Goal: Task Accomplishment & Management: Manage account settings

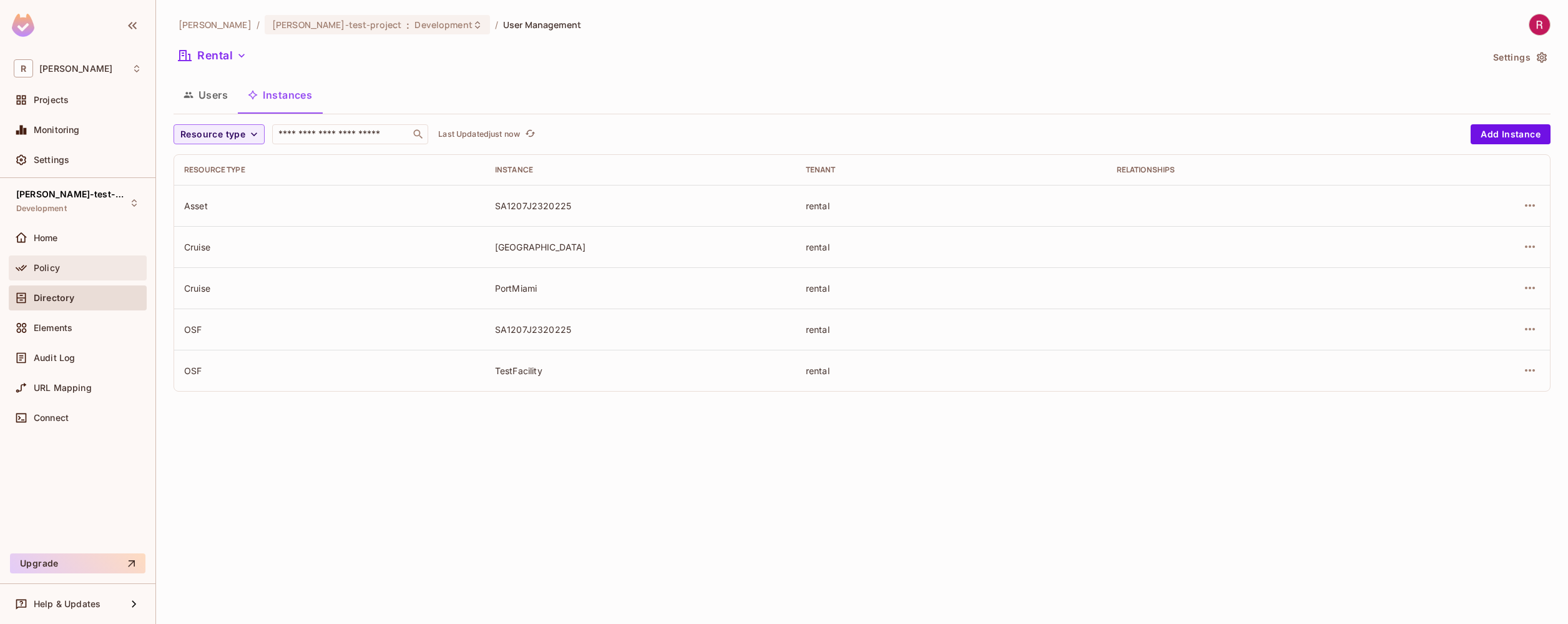
click at [85, 271] on div "Policy" at bounding box center [87, 268] width 108 height 10
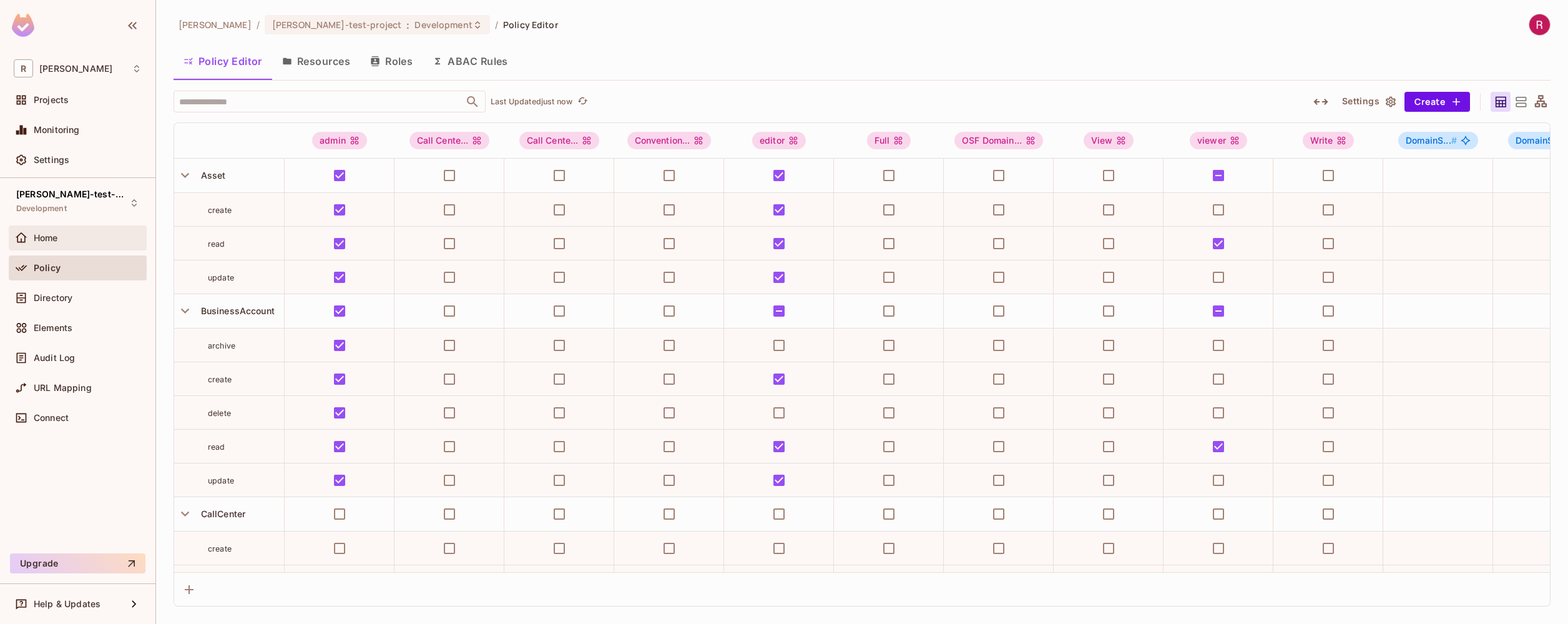
click at [84, 238] on div "Home" at bounding box center [87, 238] width 108 height 10
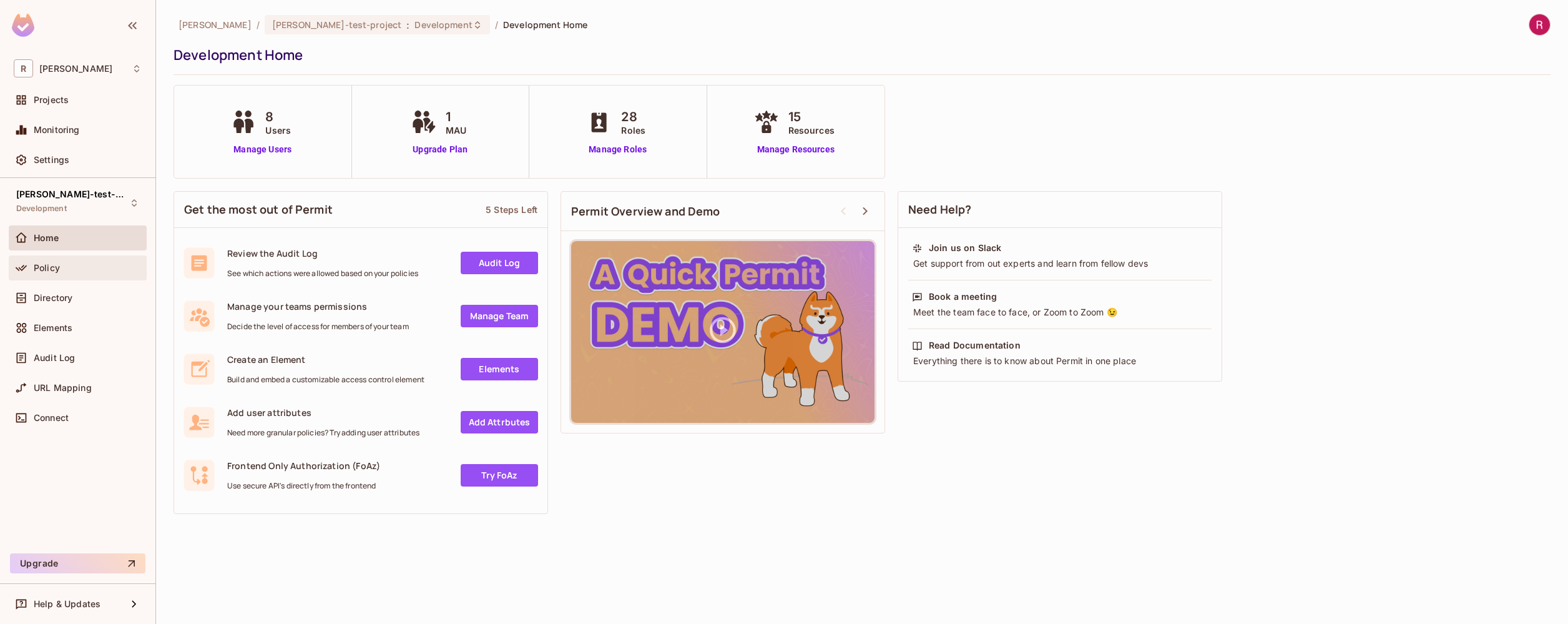
click at [88, 275] on div "Policy" at bounding box center [77, 268] width 138 height 25
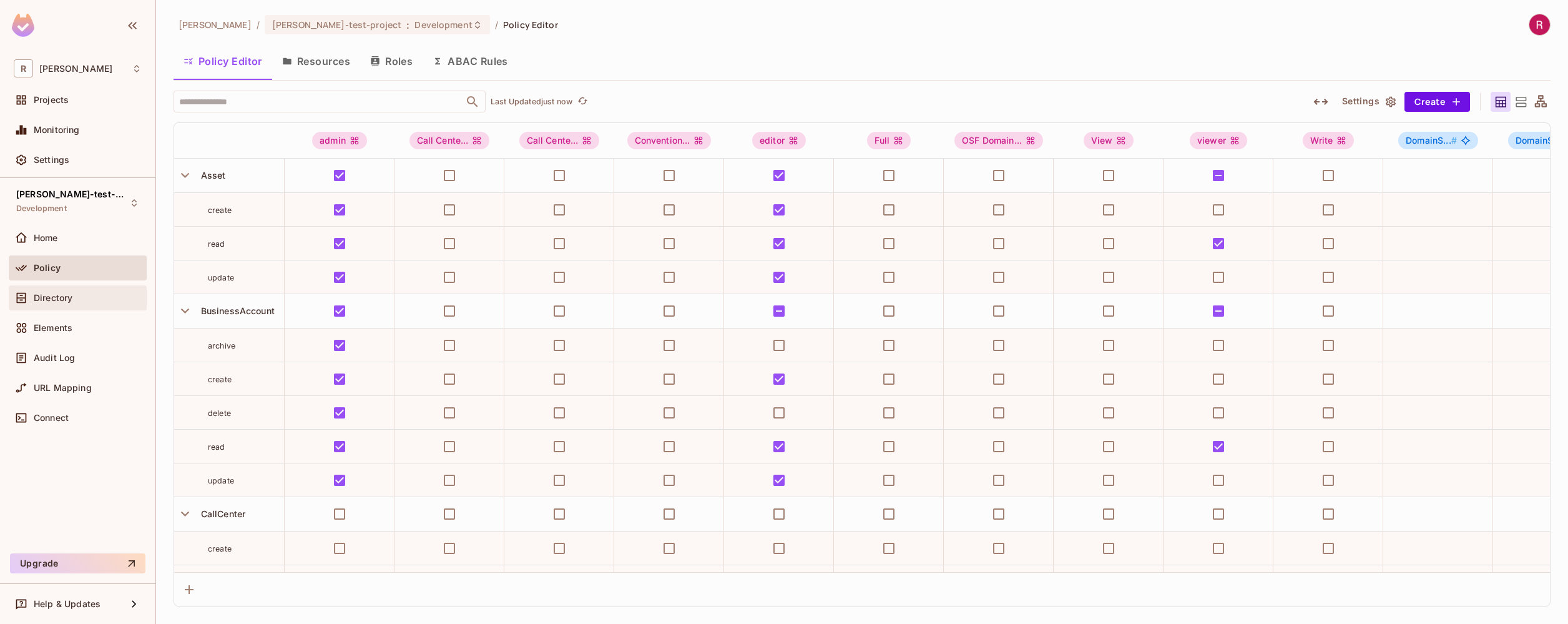
click at [100, 300] on div "Directory" at bounding box center [87, 298] width 108 height 10
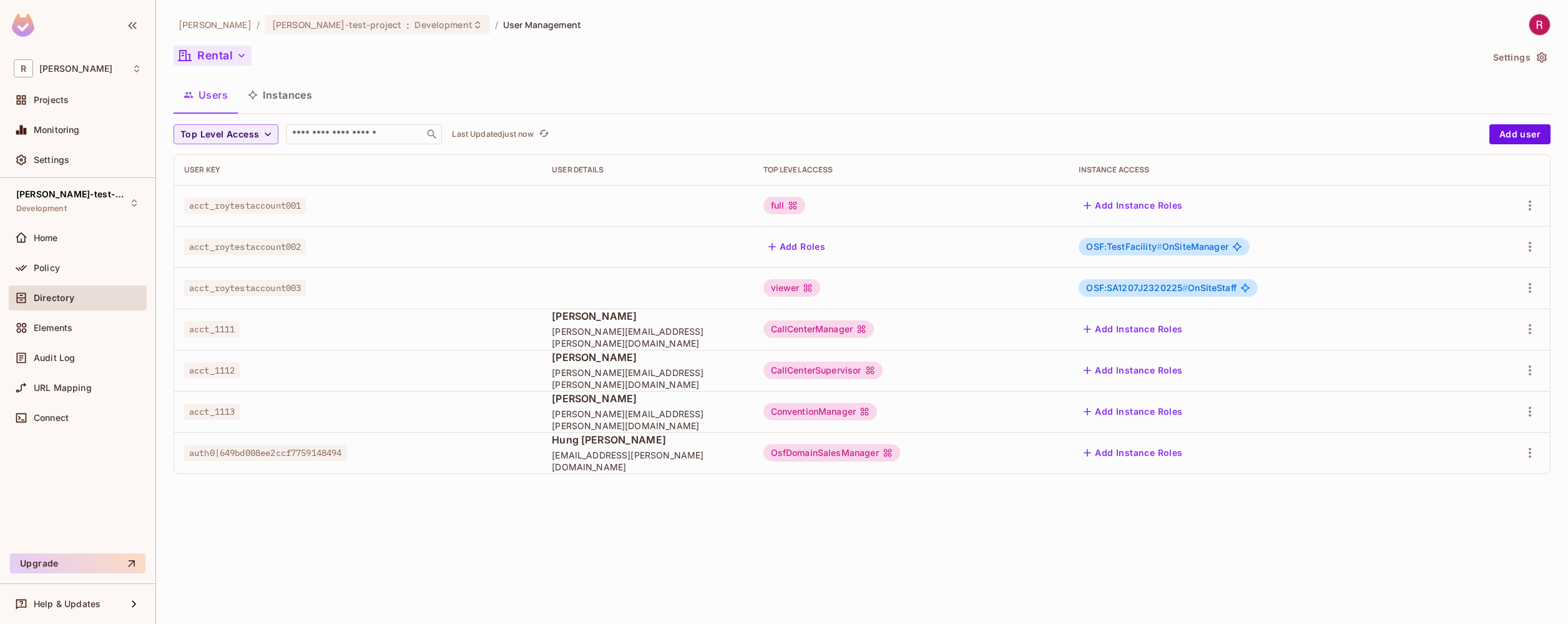
click at [232, 56] on button "Rental" at bounding box center [213, 55] width 78 height 20
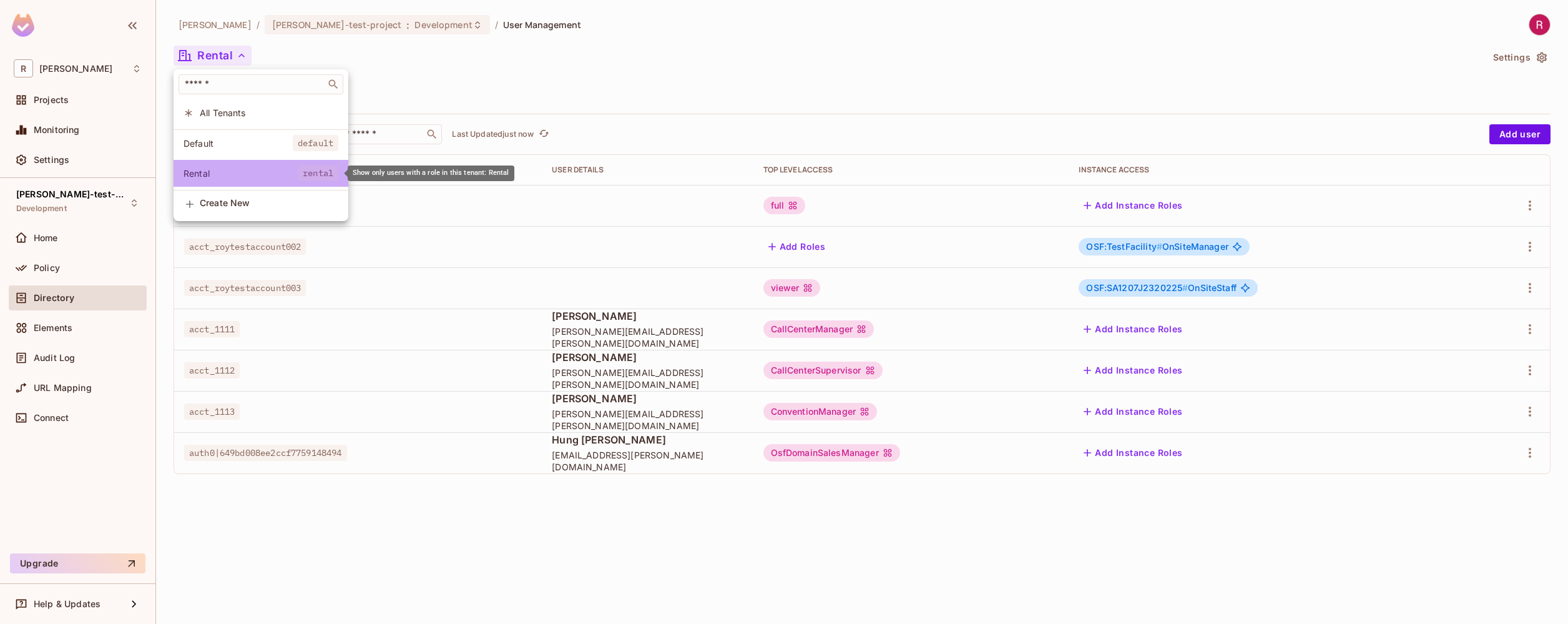
click at [283, 174] on span "Rental" at bounding box center [241, 173] width 115 height 11
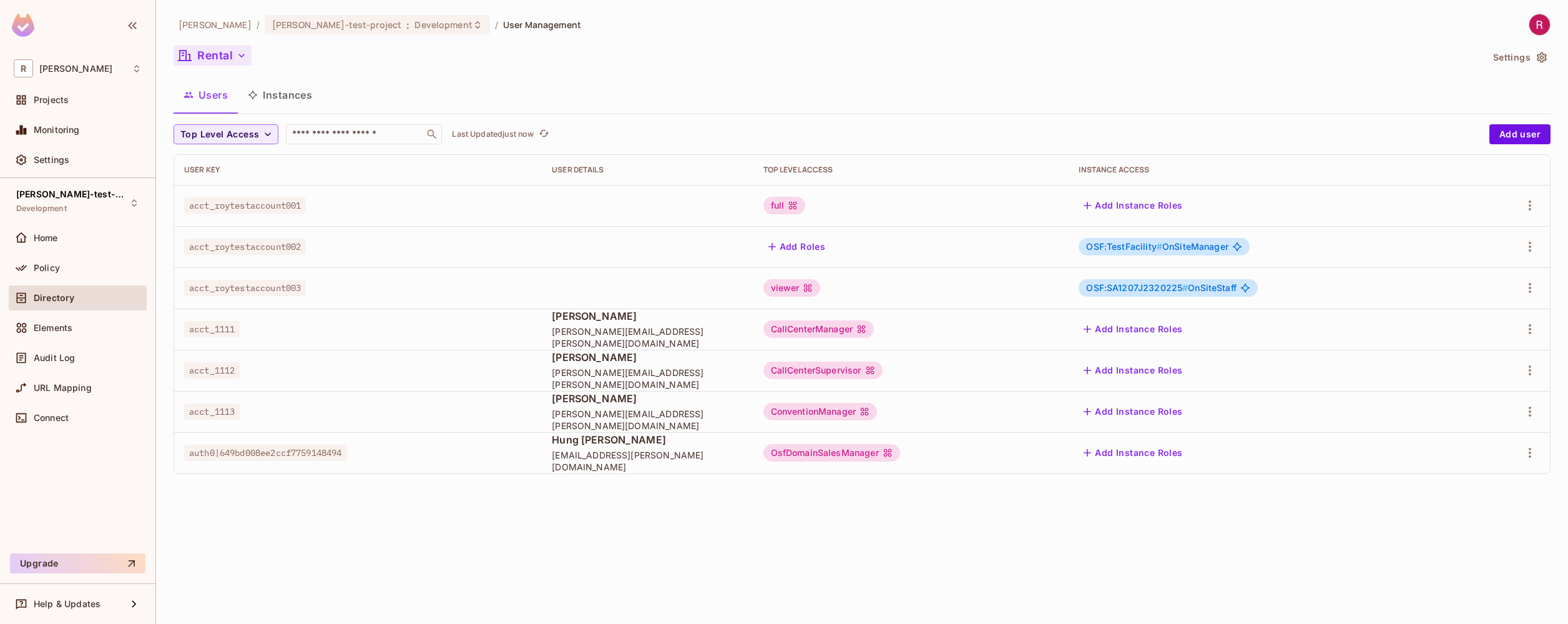
click at [235, 55] on icon "button" at bounding box center [241, 55] width 12 height 12
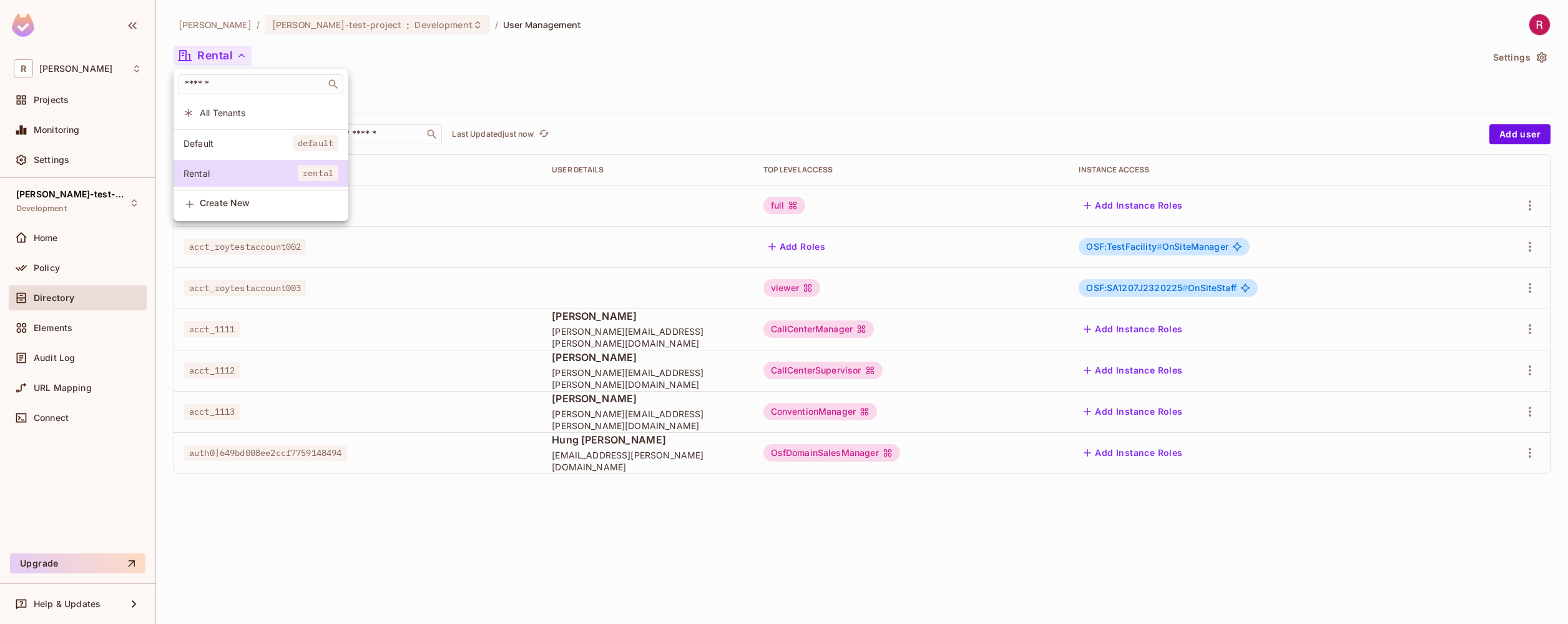
click at [508, 92] on div at bounding box center [784, 312] width 1568 height 624
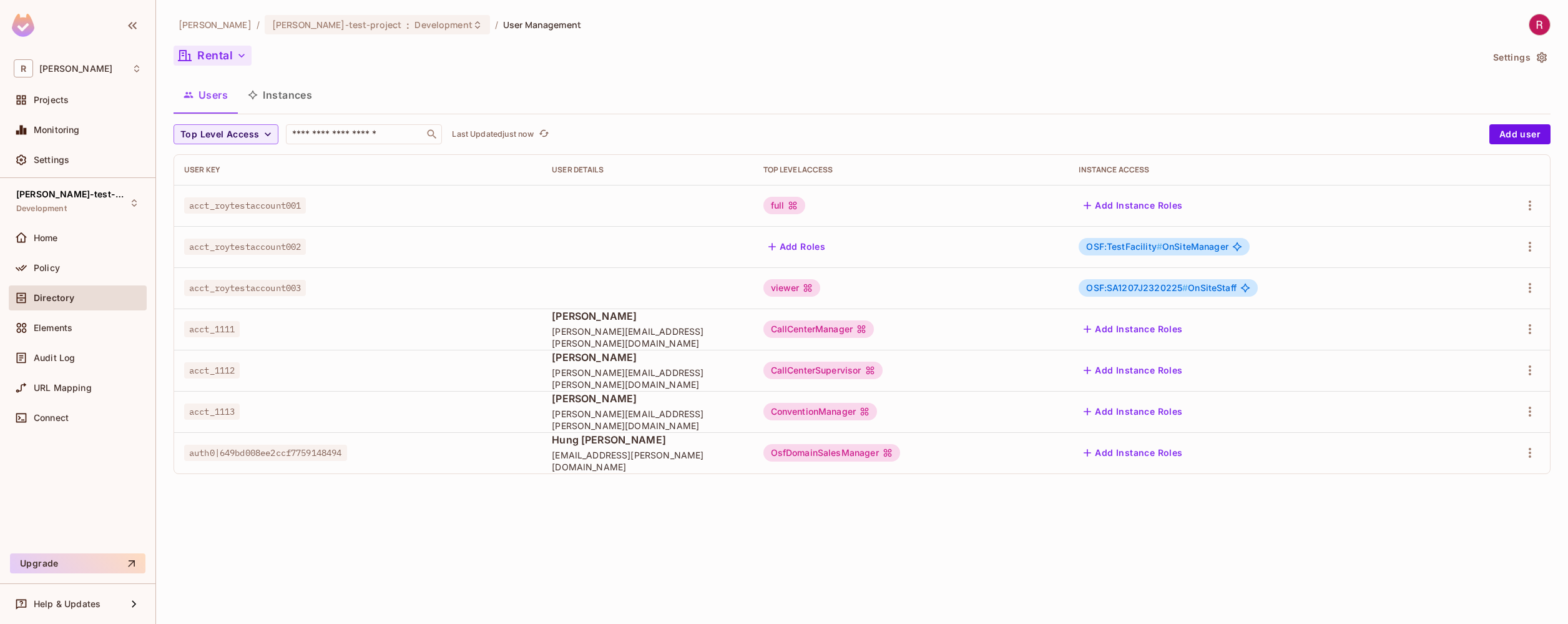
click at [206, 208] on span "acct_roytestaccount001" at bounding box center [244, 205] width 121 height 16
click at [217, 250] on span "acct_roytestaccount002" at bounding box center [244, 247] width 121 height 16
click at [241, 291] on span "acct_roytestaccount003" at bounding box center [244, 288] width 121 height 16
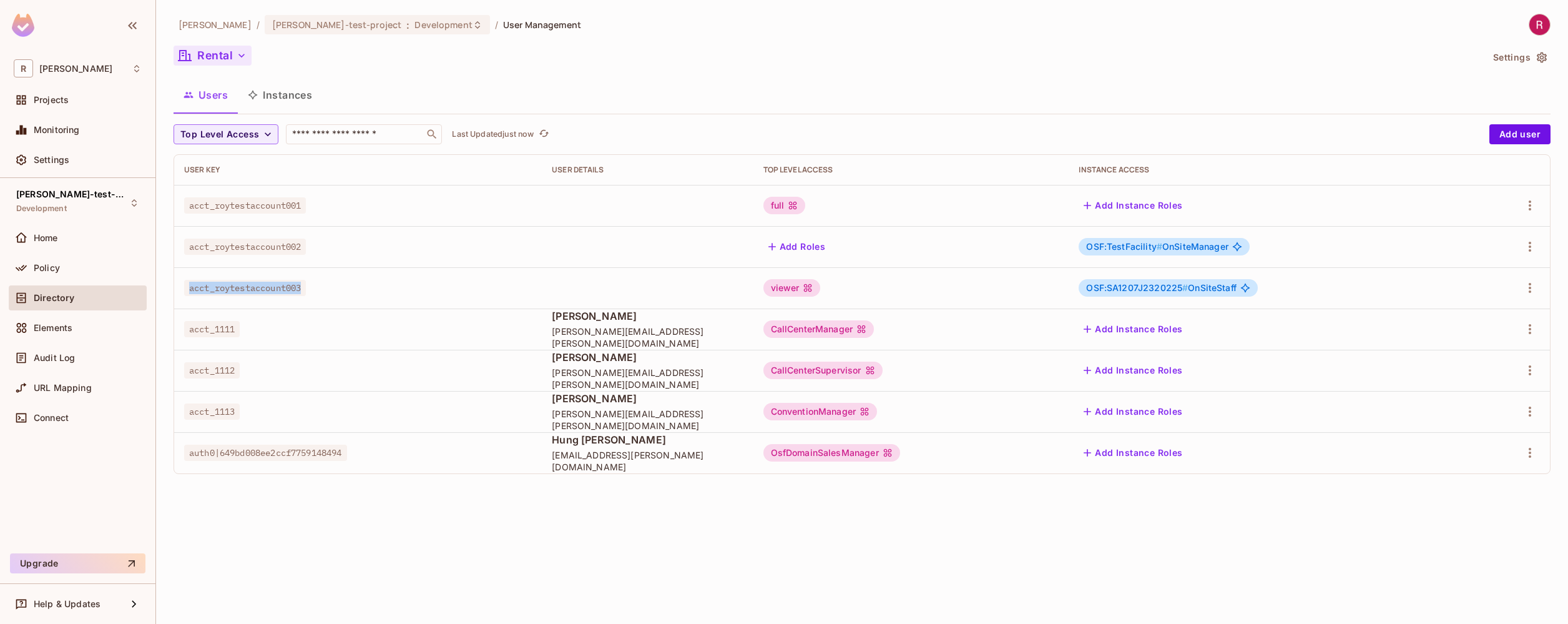
click at [241, 291] on span "acct_roytestaccount003" at bounding box center [244, 288] width 121 height 16
click at [236, 204] on span "acct_roytestaccount001" at bounding box center [244, 205] width 121 height 16
click at [214, 204] on span "acct_roytestaccount001" at bounding box center [244, 205] width 121 height 16
drag, startPoint x: 216, startPoint y: 205, endPoint x: 192, endPoint y: 207, distance: 24.1
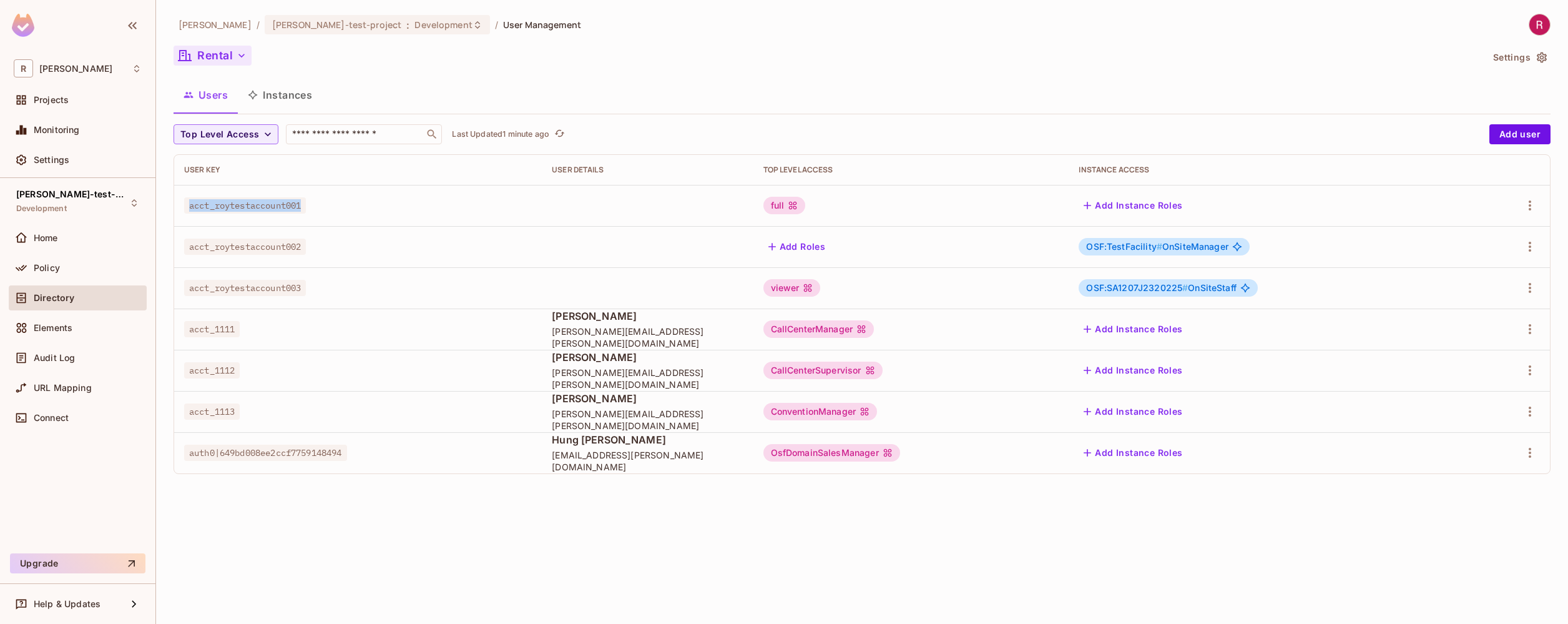
click at [192, 207] on span "acct_roytestaccount001" at bounding box center [244, 205] width 121 height 16
click at [217, 206] on span "acct_roytestaccount001" at bounding box center [244, 205] width 121 height 16
drag, startPoint x: 216, startPoint y: 204, endPoint x: 191, endPoint y: 206, distance: 25.1
click at [191, 206] on span "acct_roytestaccount001" at bounding box center [244, 205] width 121 height 16
click at [244, 204] on span "acct_roytestaccount001" at bounding box center [244, 205] width 121 height 16
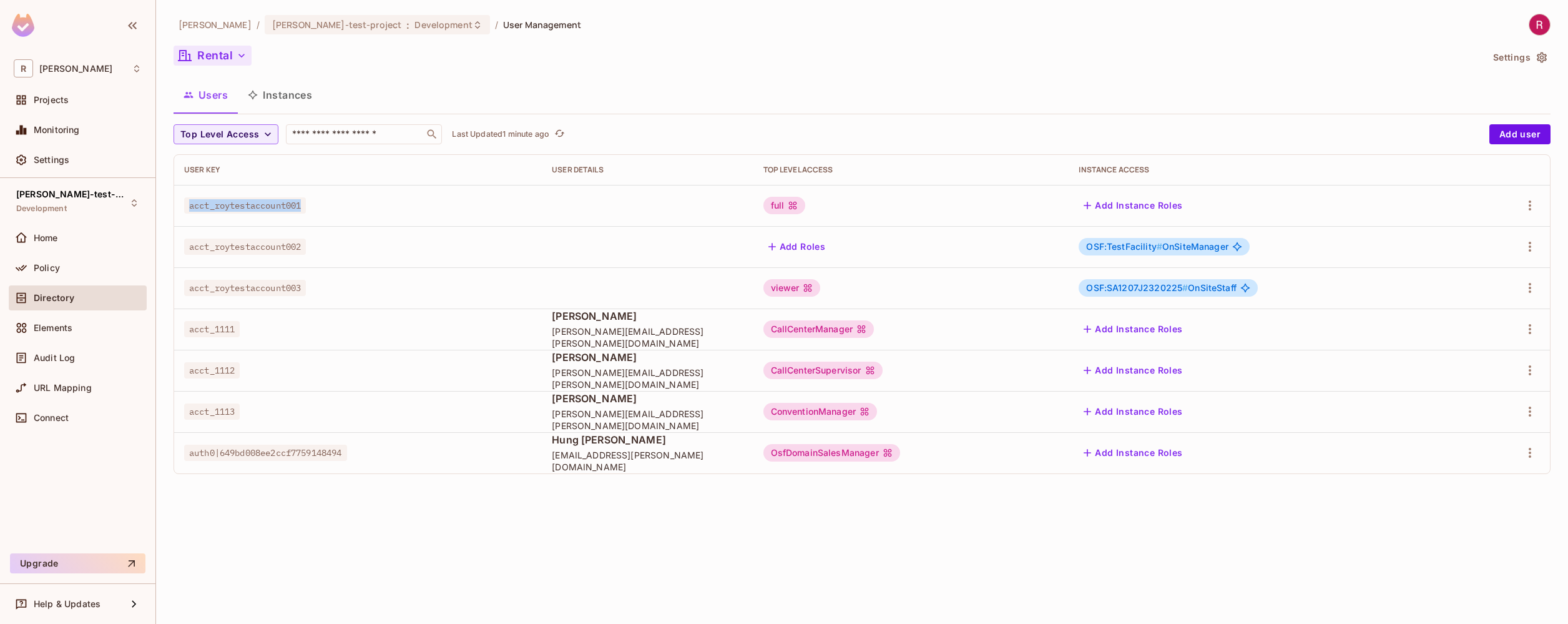
click at [244, 204] on span "acct_roytestaccount001" at bounding box center [244, 205] width 121 height 16
click at [229, 248] on span "acct_roytestaccount002" at bounding box center [244, 247] width 121 height 16
click at [244, 201] on span "acct_roytestaccount001" at bounding box center [244, 205] width 121 height 16
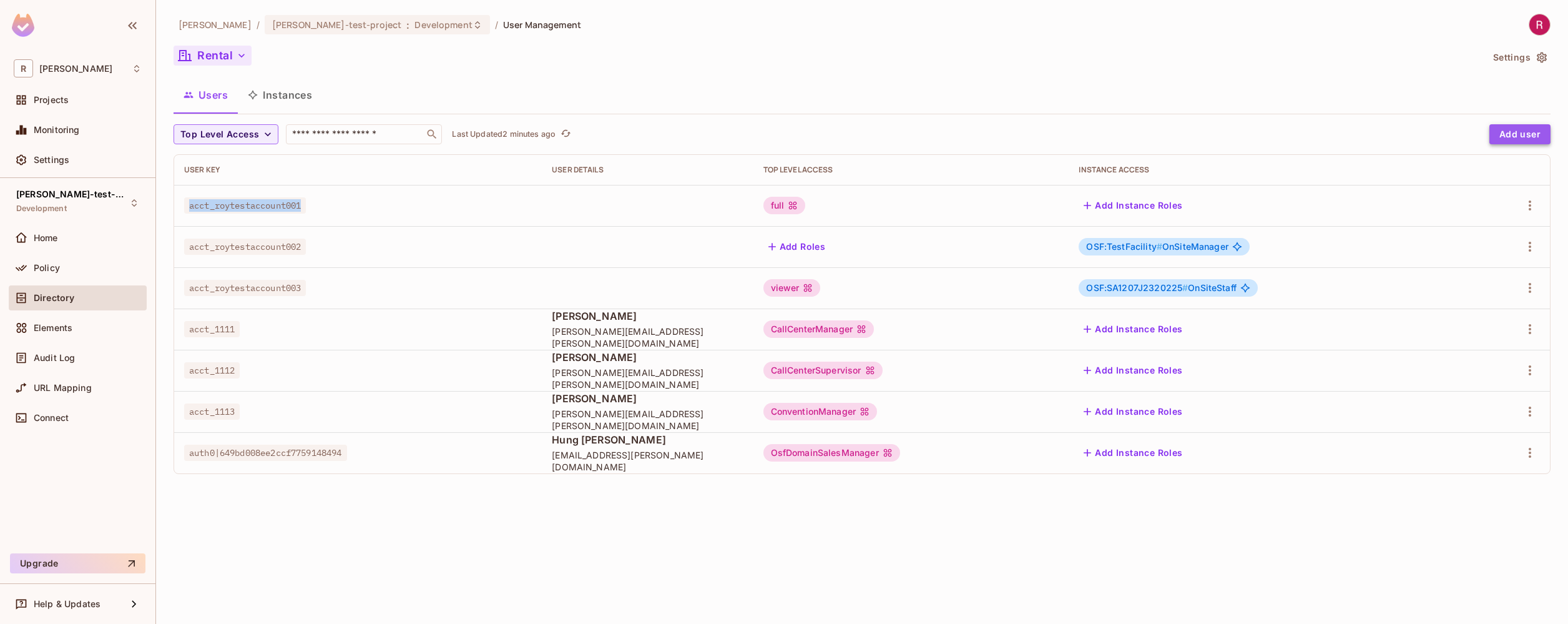
click at [1530, 138] on button "Add user" at bounding box center [1520, 134] width 61 height 20
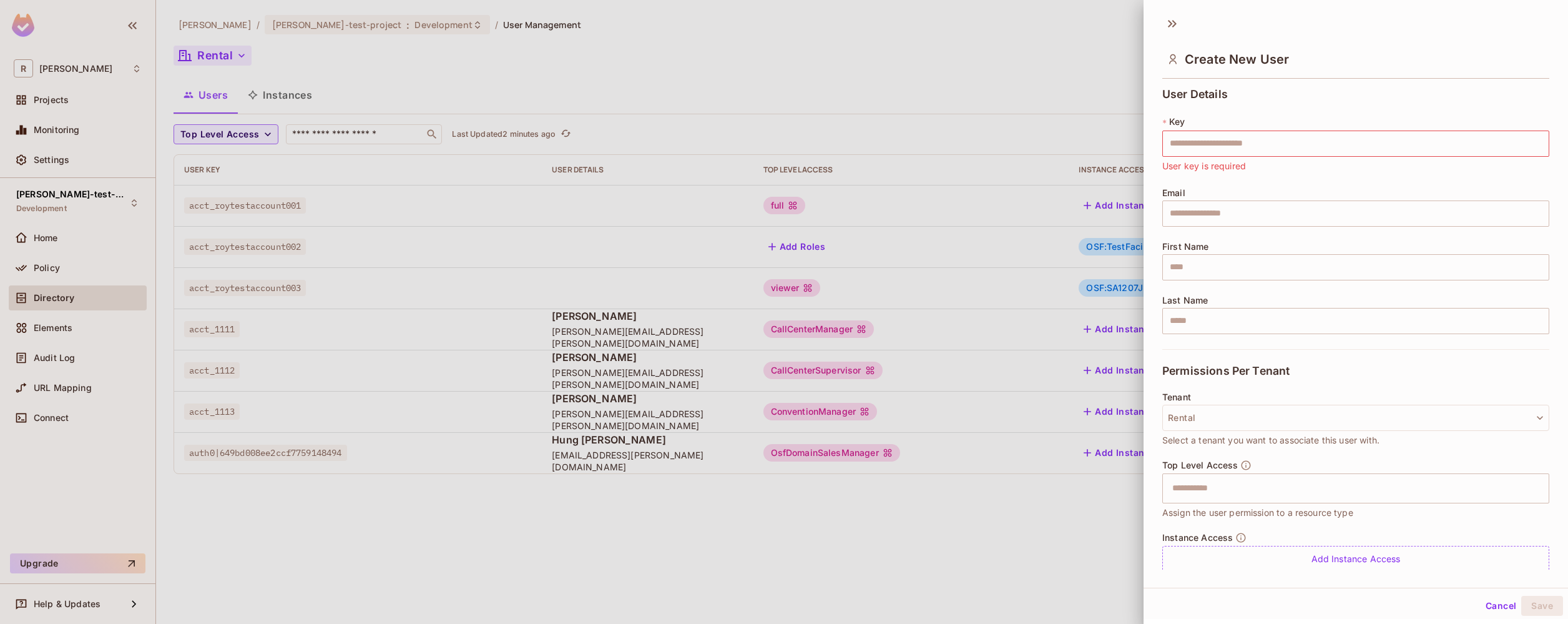
click at [990, 561] on div at bounding box center [784, 312] width 1568 height 624
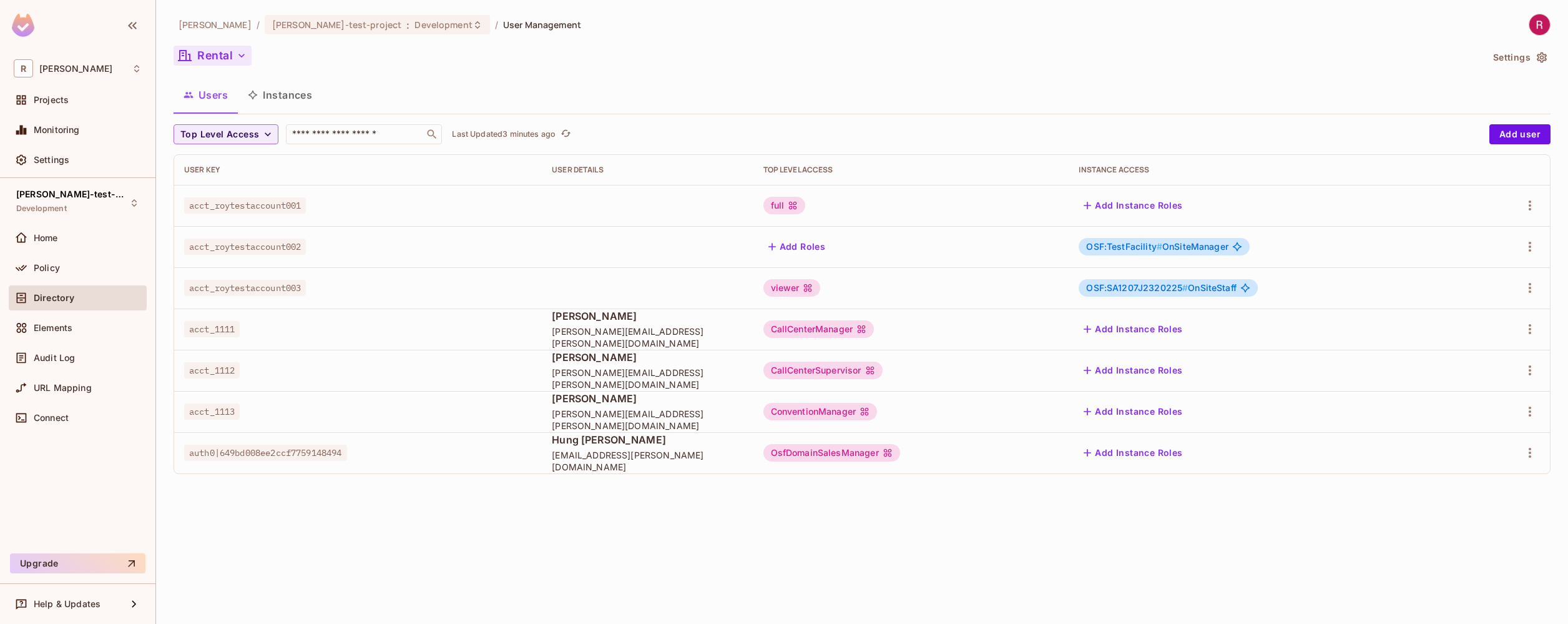
click at [281, 240] on span "acct_roytestaccount002" at bounding box center [244, 247] width 121 height 16
drag, startPoint x: 553, startPoint y: 377, endPoint x: 664, endPoint y: 378, distance: 111.0
click at [664, 378] on td "[PERSON_NAME] [PERSON_NAME][EMAIL_ADDRESS][PERSON_NAME][DOMAIN_NAME]" at bounding box center [646, 370] width 211 height 41
click at [698, 364] on span "[PERSON_NAME]" at bounding box center [647, 357] width 191 height 13
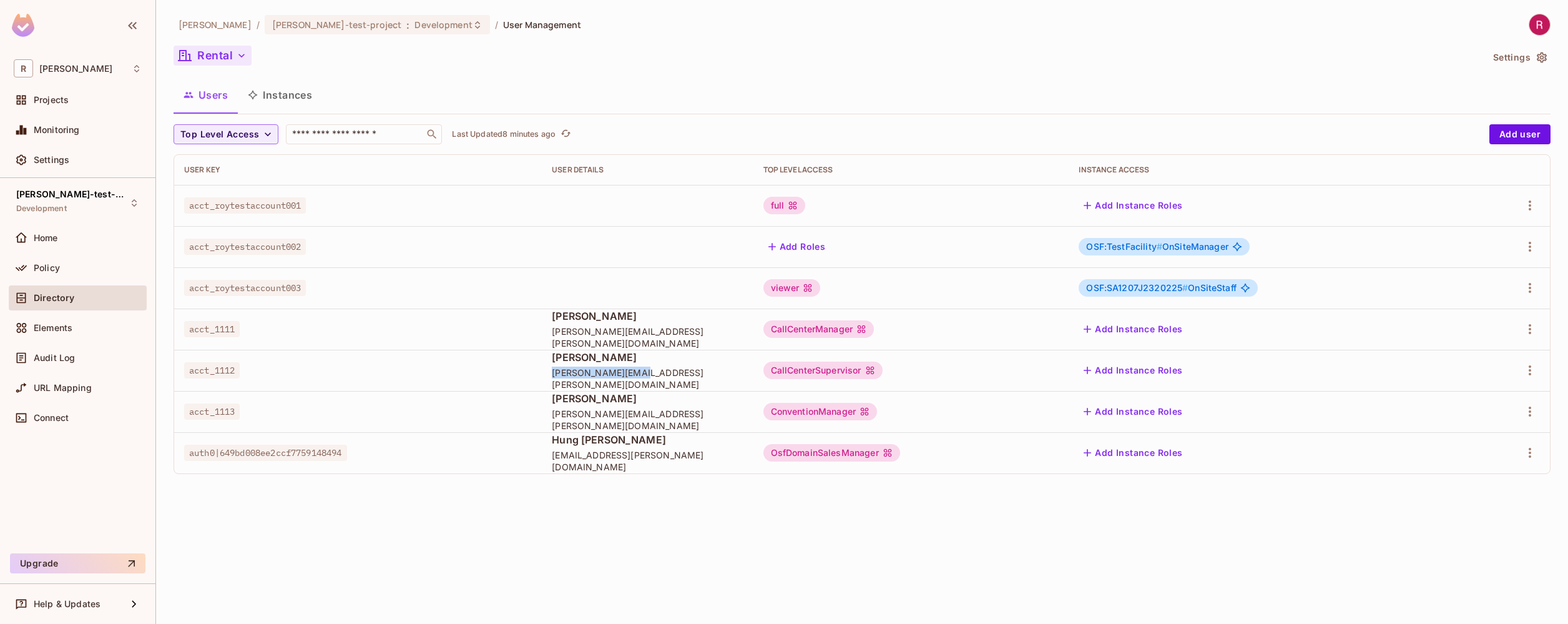
drag, startPoint x: 652, startPoint y: 380, endPoint x: 549, endPoint y: 380, distance: 103.0
click at [549, 380] on td "[PERSON_NAME] [PERSON_NAME][EMAIL_ADDRESS][PERSON_NAME][DOMAIN_NAME]" at bounding box center [646, 370] width 211 height 41
click at [678, 374] on span "[PERSON_NAME][EMAIL_ADDRESS][PERSON_NAME][DOMAIN_NAME]" at bounding box center [647, 378] width 191 height 24
drag, startPoint x: 554, startPoint y: 366, endPoint x: 653, endPoint y: 382, distance: 100.3
click at [653, 382] on td "[PERSON_NAME] [PERSON_NAME][EMAIL_ADDRESS][PERSON_NAME][DOMAIN_NAME]" at bounding box center [646, 370] width 211 height 41
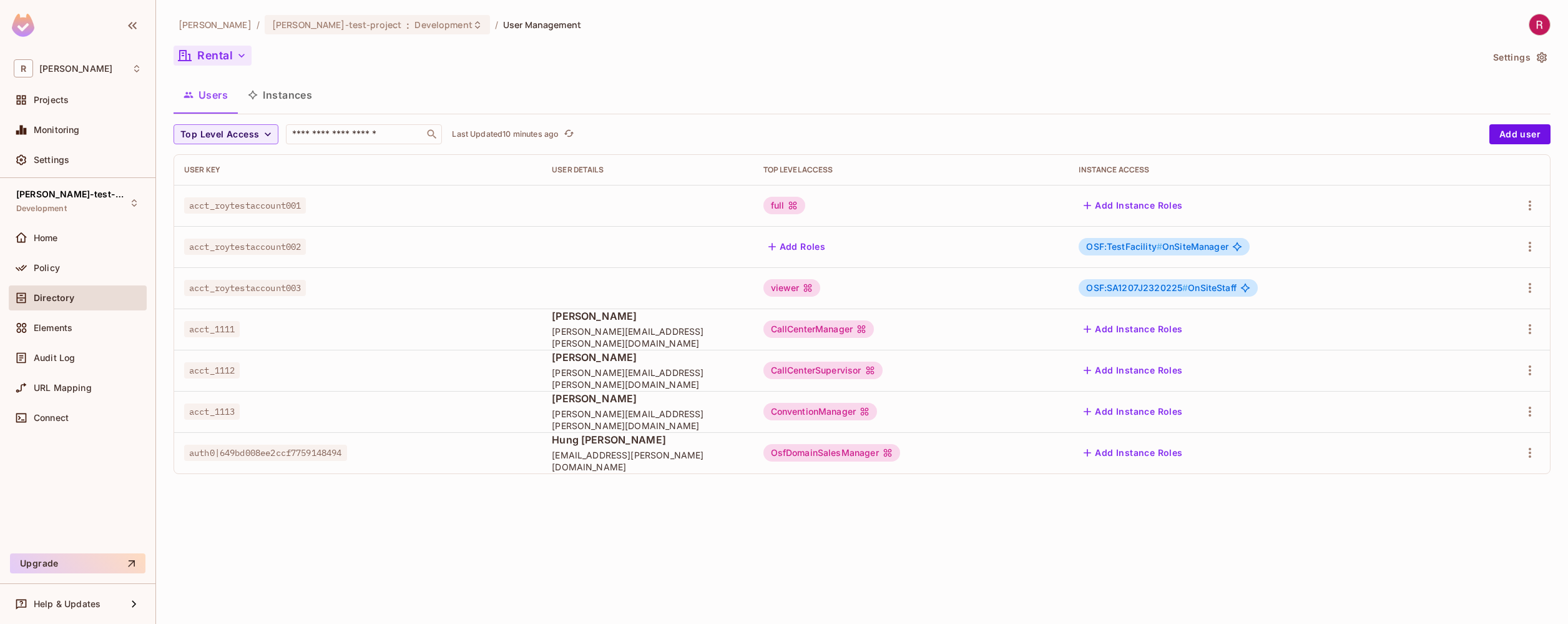
click at [375, 497] on div "[PERSON_NAME]-poc / [PERSON_NAME]-test-project : Development / User Management …" at bounding box center [861, 312] width 1412 height 624
click at [202, 204] on span "acct_roytestaccount001" at bounding box center [244, 205] width 121 height 16
drag, startPoint x: 183, startPoint y: 172, endPoint x: 222, endPoint y: 172, distance: 39.0
click at [222, 172] on div "User Key" at bounding box center [358, 170] width 348 height 10
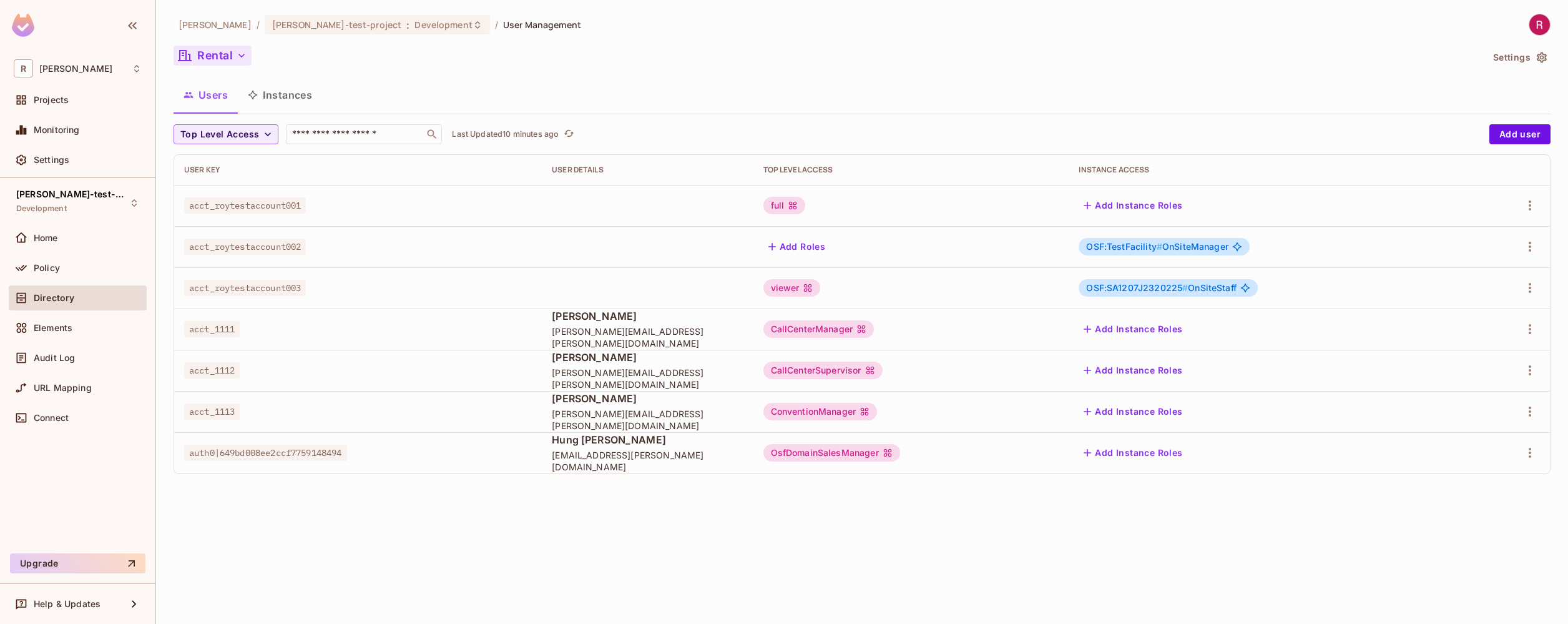
click at [296, 248] on span "acct_roytestaccount002" at bounding box center [244, 247] width 121 height 16
click at [296, 204] on span "acct_roytestaccount001" at bounding box center [244, 205] width 121 height 16
click at [287, 290] on span "acct_roytestaccount003" at bounding box center [244, 288] width 121 height 16
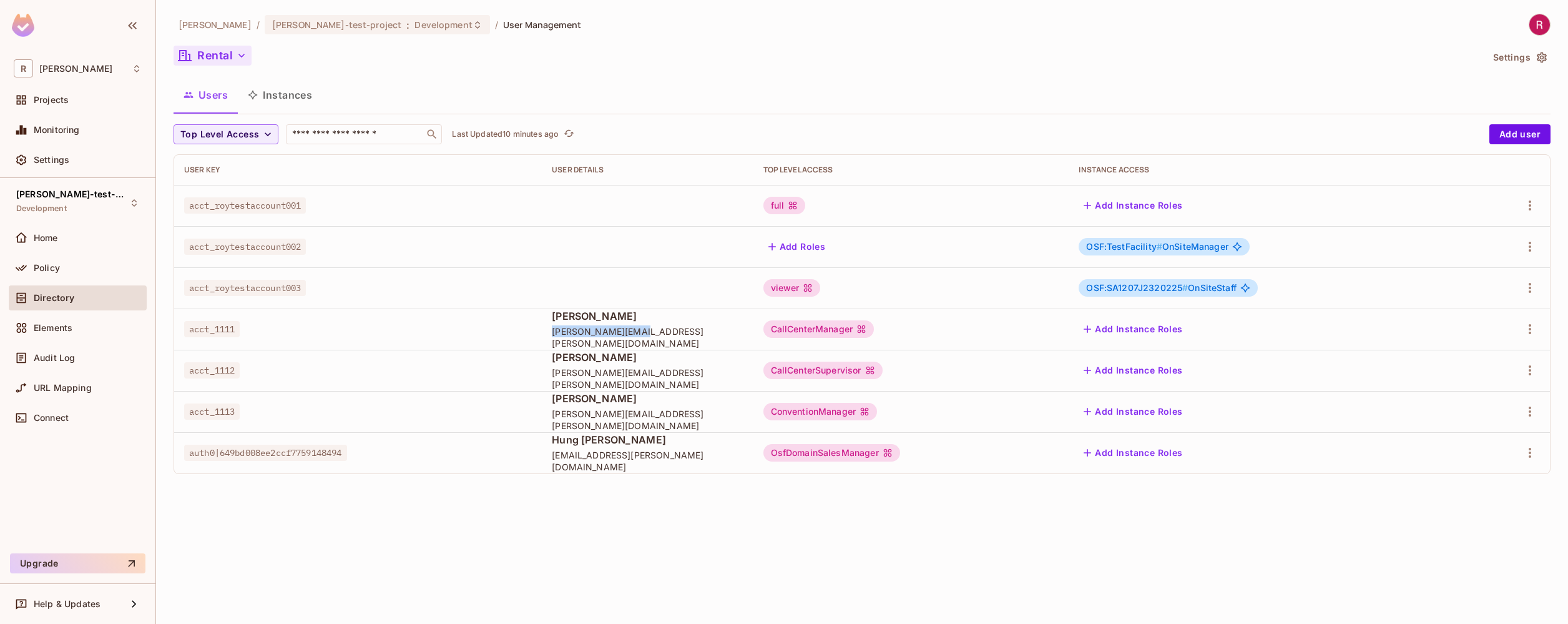
drag, startPoint x: 554, startPoint y: 339, endPoint x: 651, endPoint y: 339, distance: 97.0
click at [651, 339] on span "[PERSON_NAME][EMAIL_ADDRESS][PERSON_NAME][DOMAIN_NAME]" at bounding box center [647, 337] width 191 height 24
click at [209, 333] on span "acct_1111" at bounding box center [212, 329] width 55 height 16
click at [604, 334] on span "[PERSON_NAME][EMAIL_ADDRESS][PERSON_NAME][DOMAIN_NAME]" at bounding box center [647, 337] width 191 height 24
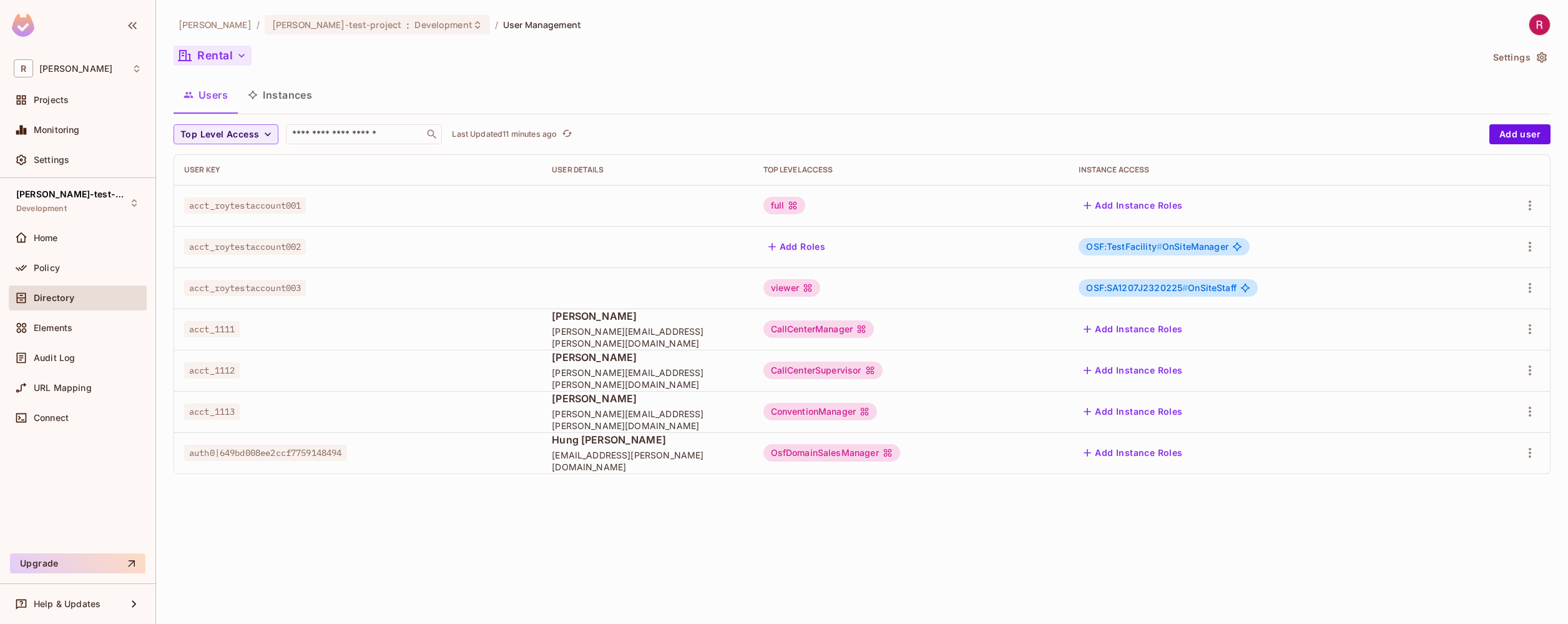
click at [235, 284] on span "acct_roytestaccount003" at bounding box center [244, 288] width 121 height 16
click at [567, 381] on span "[PERSON_NAME][EMAIL_ADDRESS][PERSON_NAME][DOMAIN_NAME]" at bounding box center [647, 378] width 191 height 24
drag, startPoint x: 552, startPoint y: 381, endPoint x: 646, endPoint y: 379, distance: 94.0
click at [646, 379] on td "[PERSON_NAME] [PERSON_NAME][EMAIL_ADDRESS][PERSON_NAME][DOMAIN_NAME]" at bounding box center [646, 370] width 211 height 41
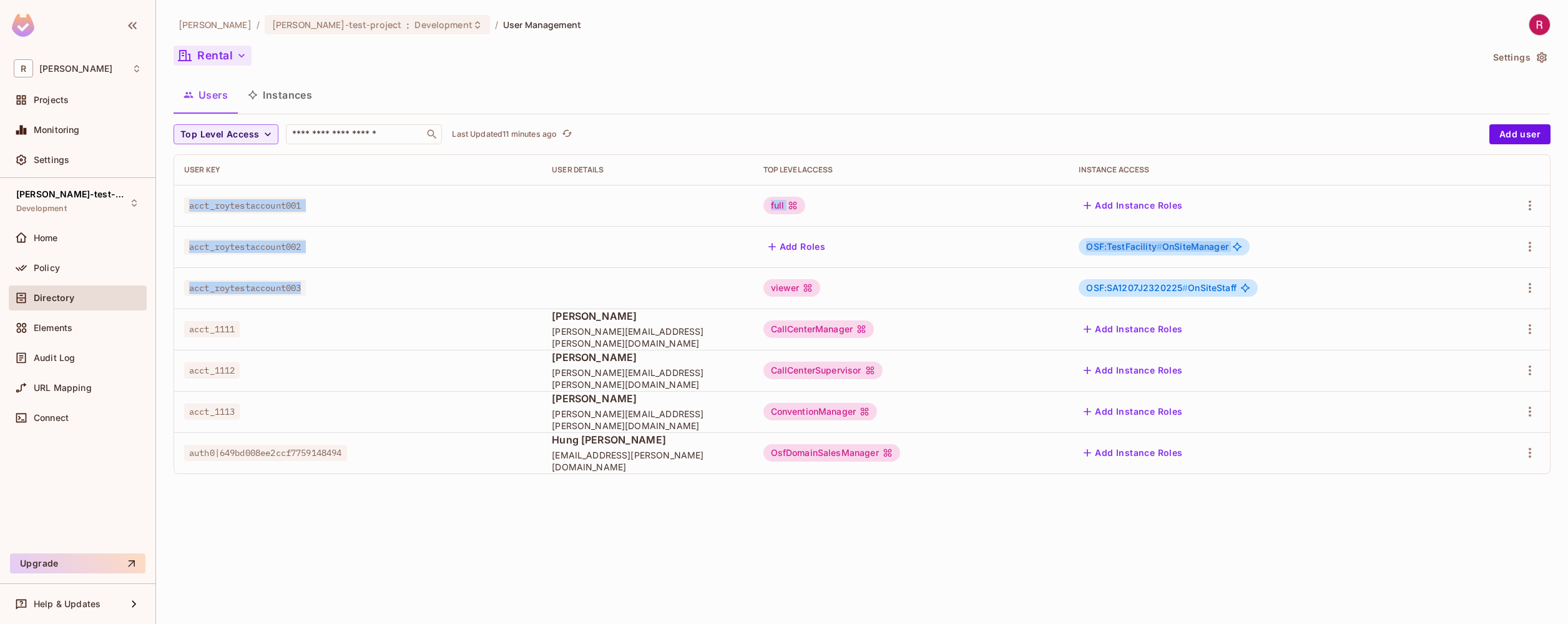
drag, startPoint x: 328, startPoint y: 290, endPoint x: 201, endPoint y: 197, distance: 157.4
click at [201, 197] on tbody "acct_roytestaccount001 full Add Instance Roles acct_roytestaccount002 Add Roles…" at bounding box center [861, 329] width 1376 height 289
click at [350, 211] on div "acct_roytestaccount001" at bounding box center [358, 205] width 348 height 12
click at [293, 104] on button "Instances" at bounding box center [280, 95] width 84 height 32
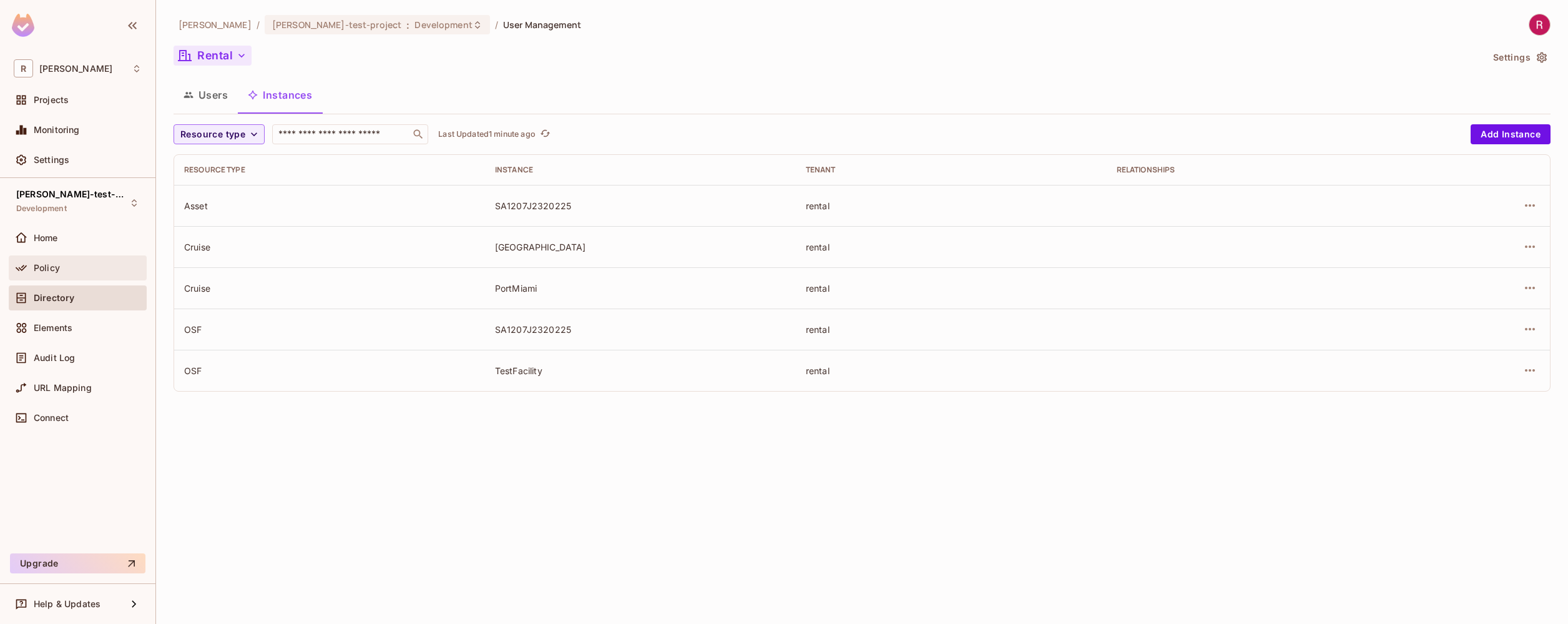
click at [65, 273] on div "Policy" at bounding box center [77, 269] width 128 height 15
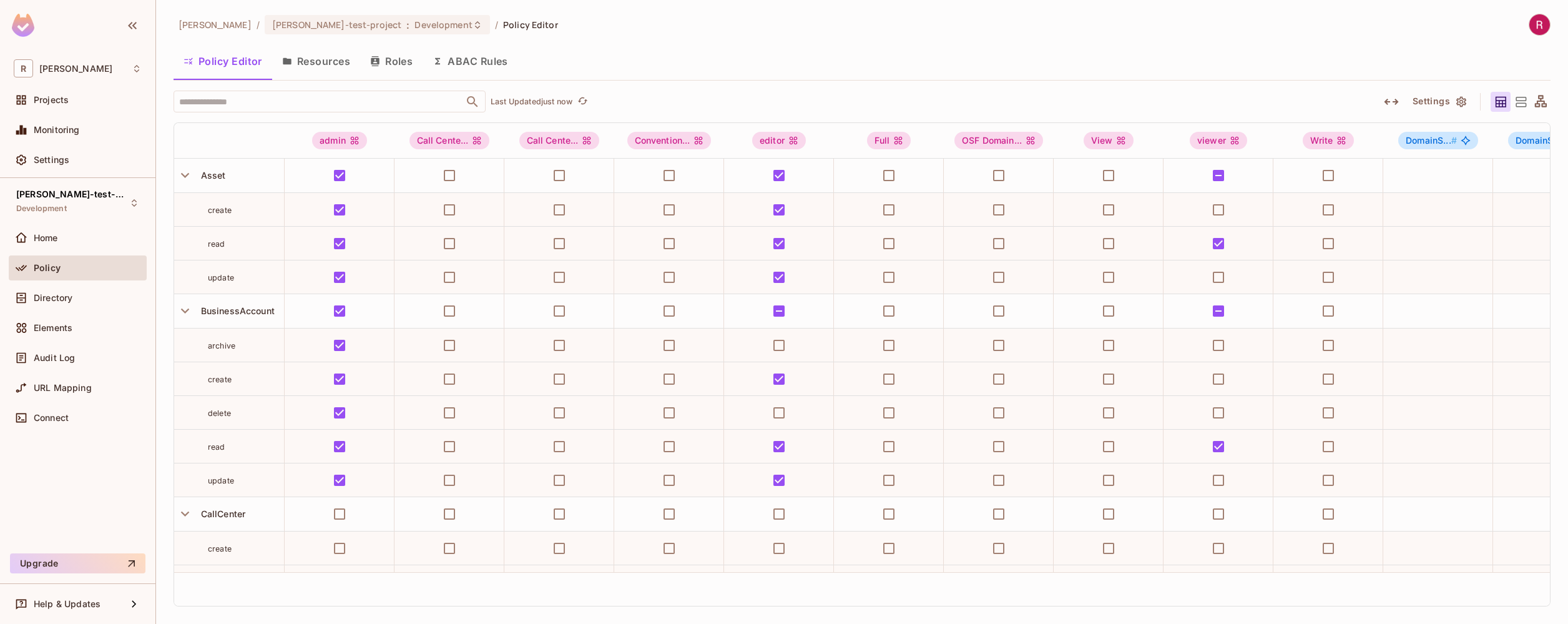
click at [410, 63] on button "Roles" at bounding box center [391, 61] width 62 height 32
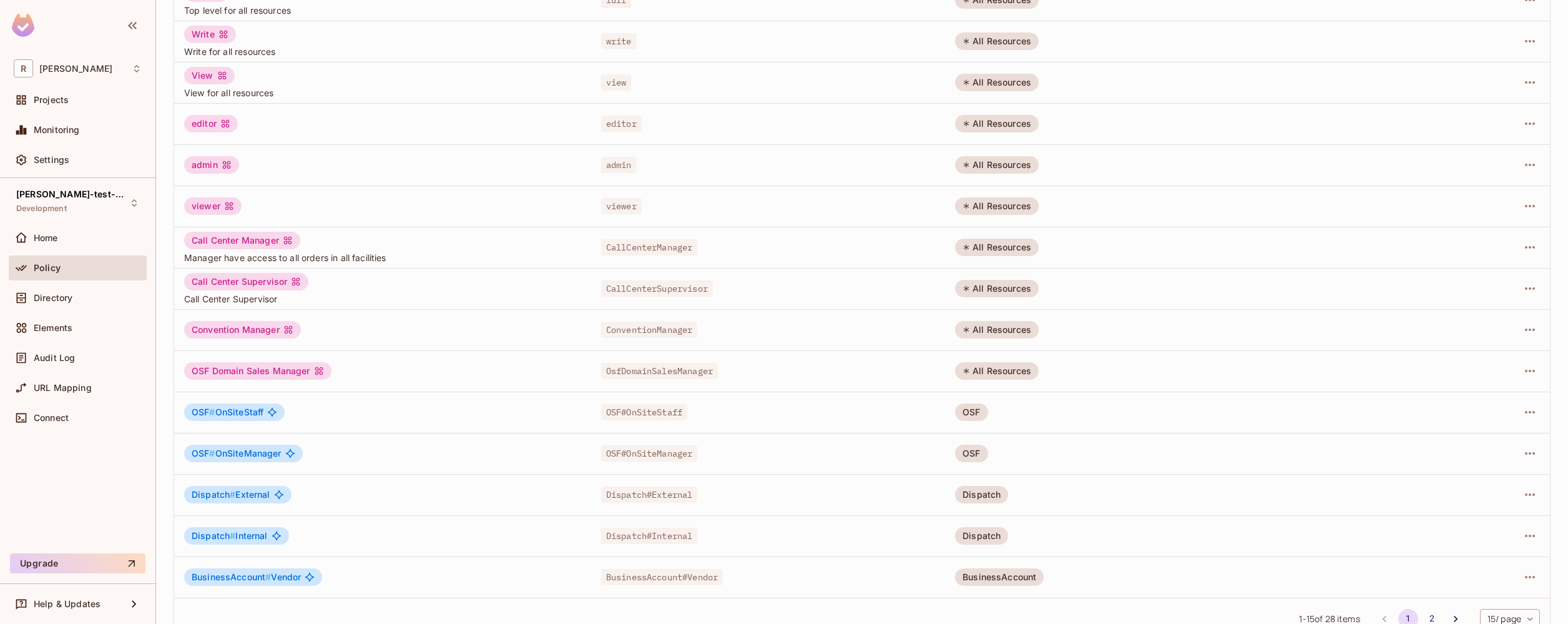
scroll to position [198, 0]
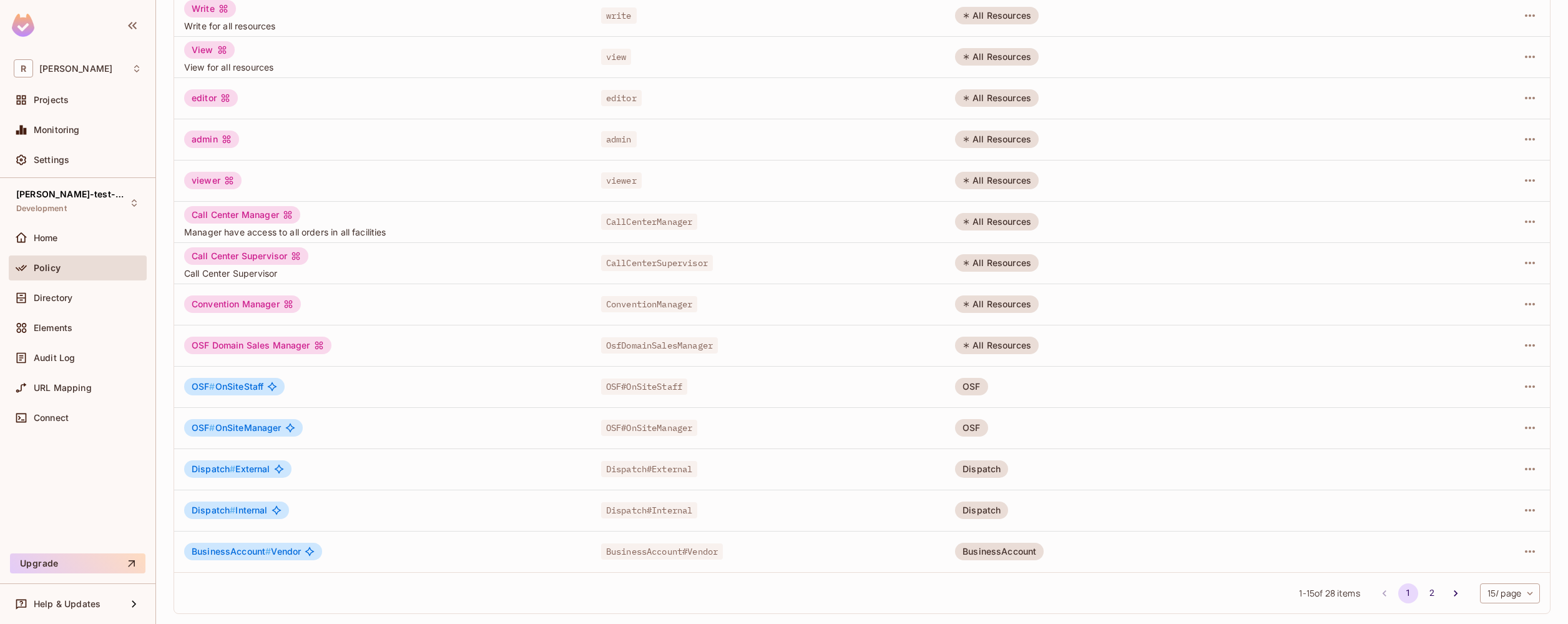
click at [658, 217] on span "CallCenterManager" at bounding box center [648, 222] width 96 height 16
click at [657, 261] on span "CallCenterSupervisor" at bounding box center [656, 263] width 112 height 16
click at [632, 221] on span "CallCenterManager" at bounding box center [648, 222] width 96 height 16
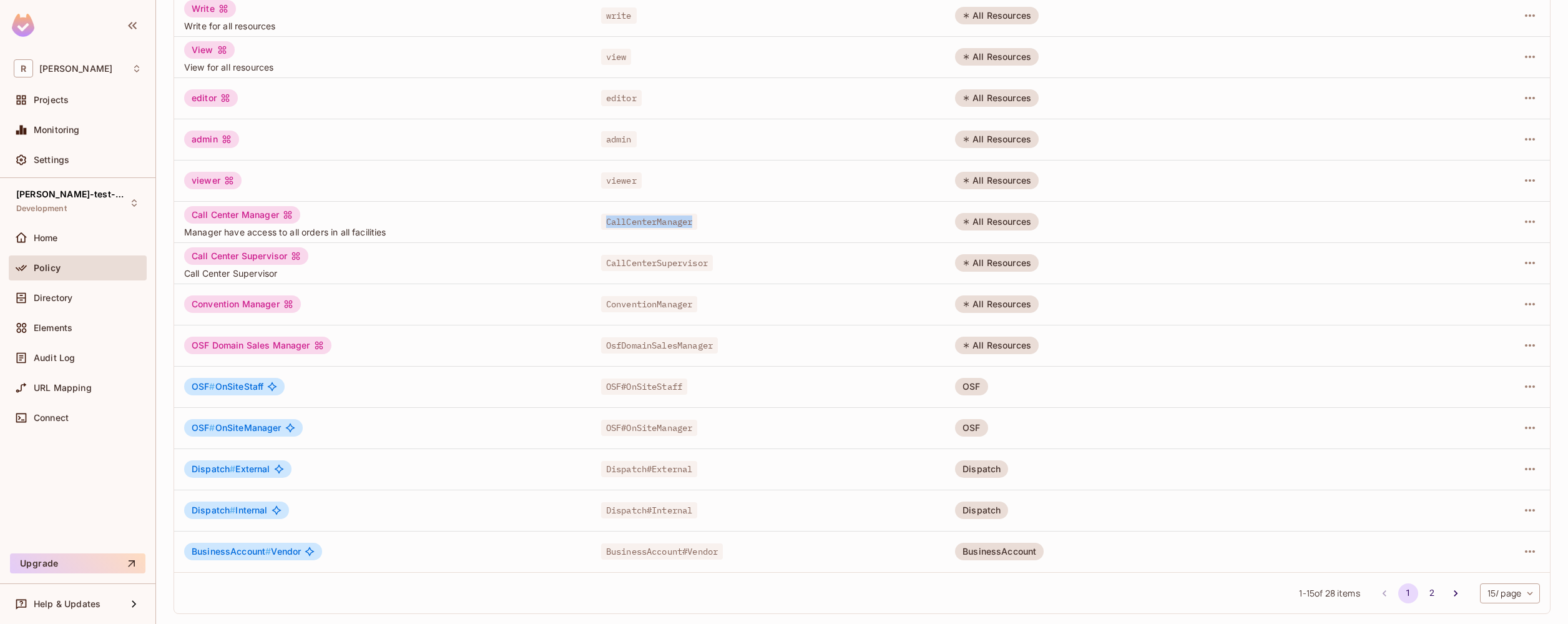
click at [632, 221] on span "CallCenterManager" at bounding box center [648, 222] width 96 height 16
click at [656, 345] on span "OsfDomainSalesManager" at bounding box center [659, 345] width 117 height 16
click at [619, 470] on span "Dispatch#External" at bounding box center [648, 468] width 96 height 16
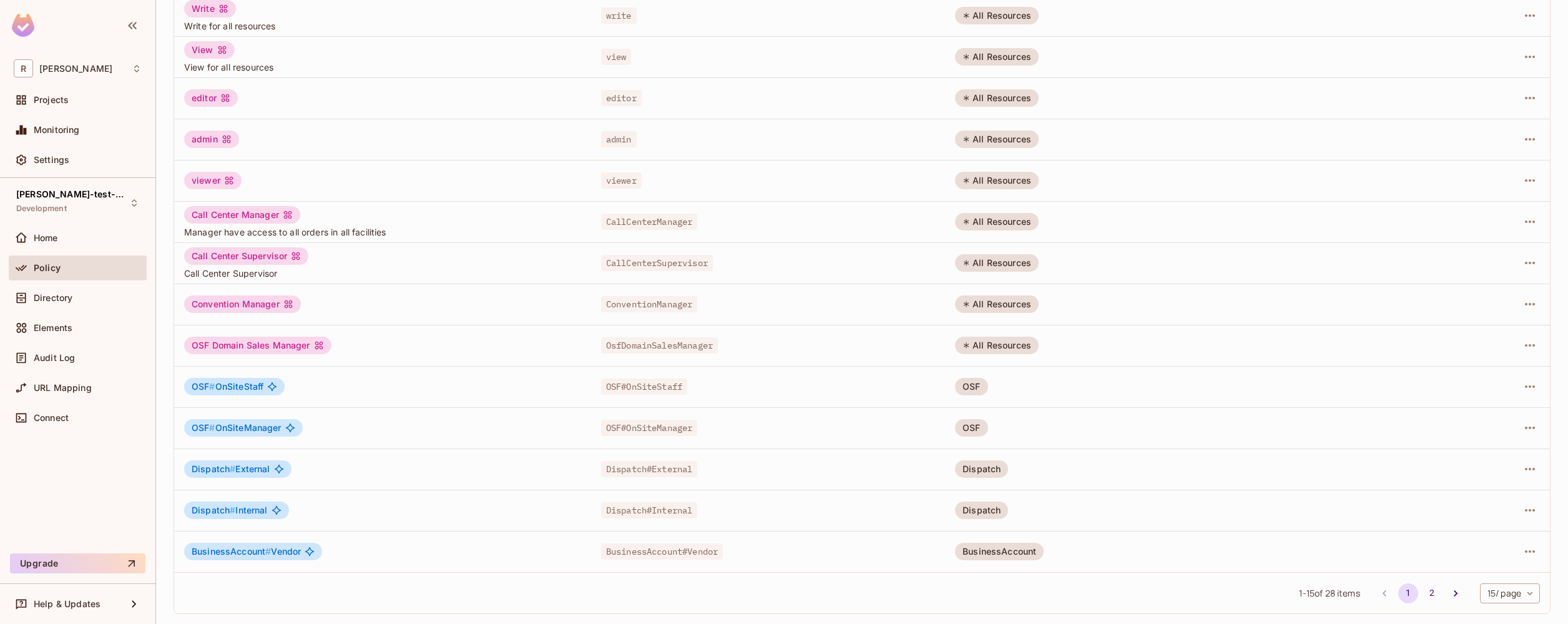
click at [628, 432] on span "OSF#OnSiteManager" at bounding box center [648, 427] width 96 height 16
drag, startPoint x: 970, startPoint y: 264, endPoint x: 1033, endPoint y: 264, distance: 63.0
click at [1033, 264] on div "All Resources" at bounding box center [997, 263] width 84 height 17
drag, startPoint x: 1033, startPoint y: 264, endPoint x: 974, endPoint y: 260, distance: 59.1
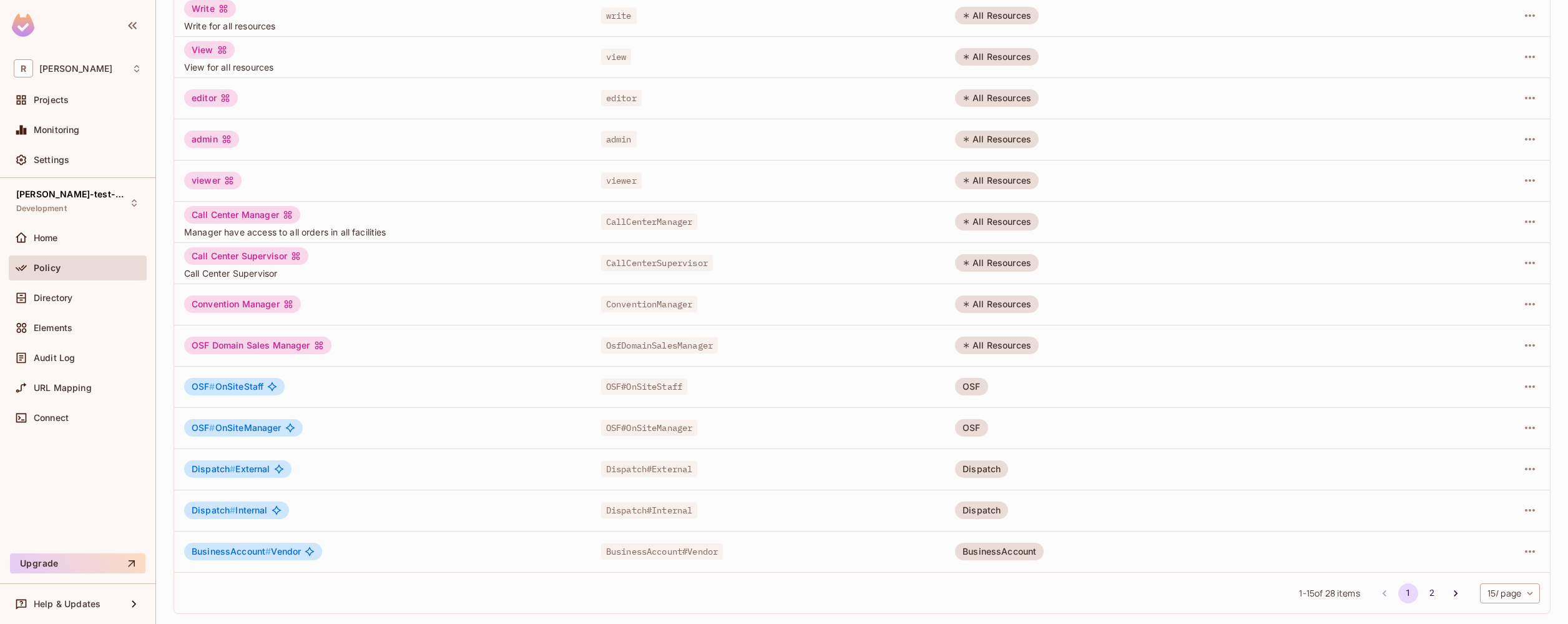
click at [974, 260] on div "All Resources" at bounding box center [997, 263] width 84 height 17
drag, startPoint x: 974, startPoint y: 265, endPoint x: 1040, endPoint y: 265, distance: 66.0
click at [1040, 265] on td "All Resources" at bounding box center [1081, 263] width 271 height 41
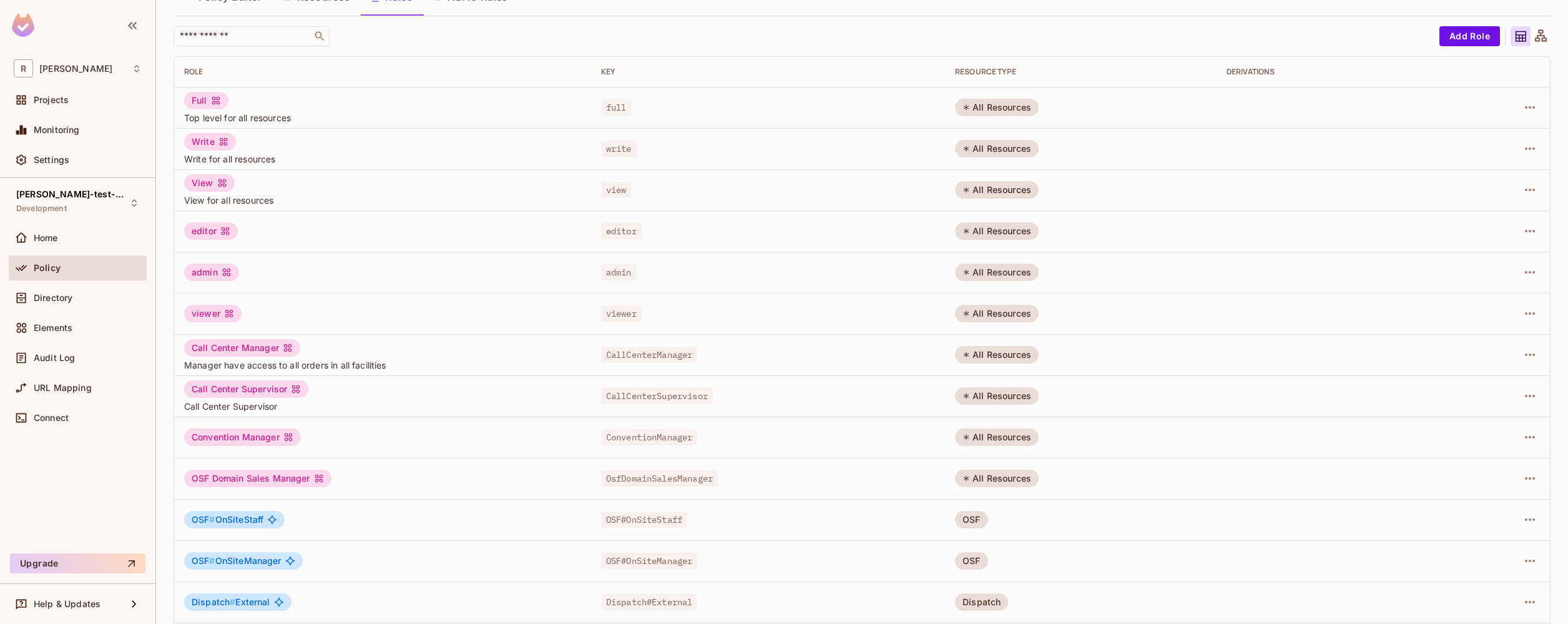
scroll to position [0, 0]
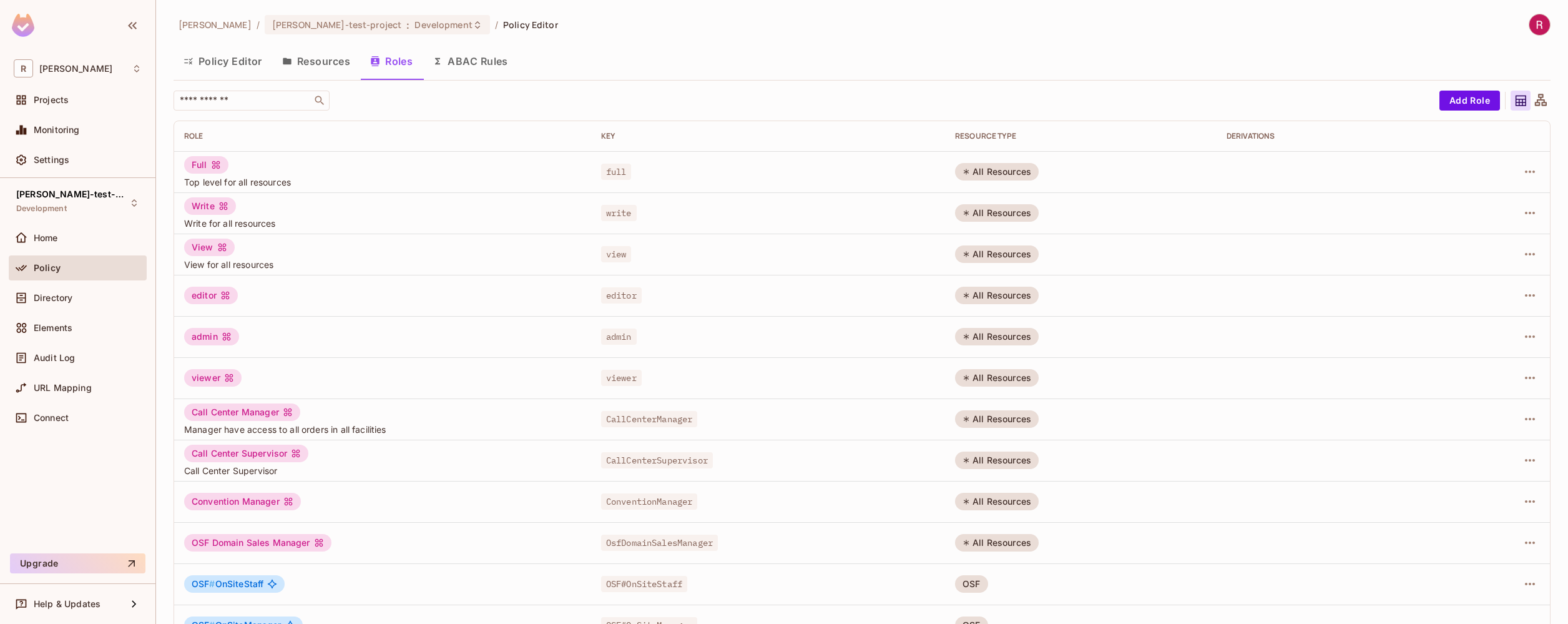
click at [91, 282] on div "Policy" at bounding box center [77, 269] width 138 height 30
click at [91, 286] on div "Directory" at bounding box center [77, 298] width 138 height 25
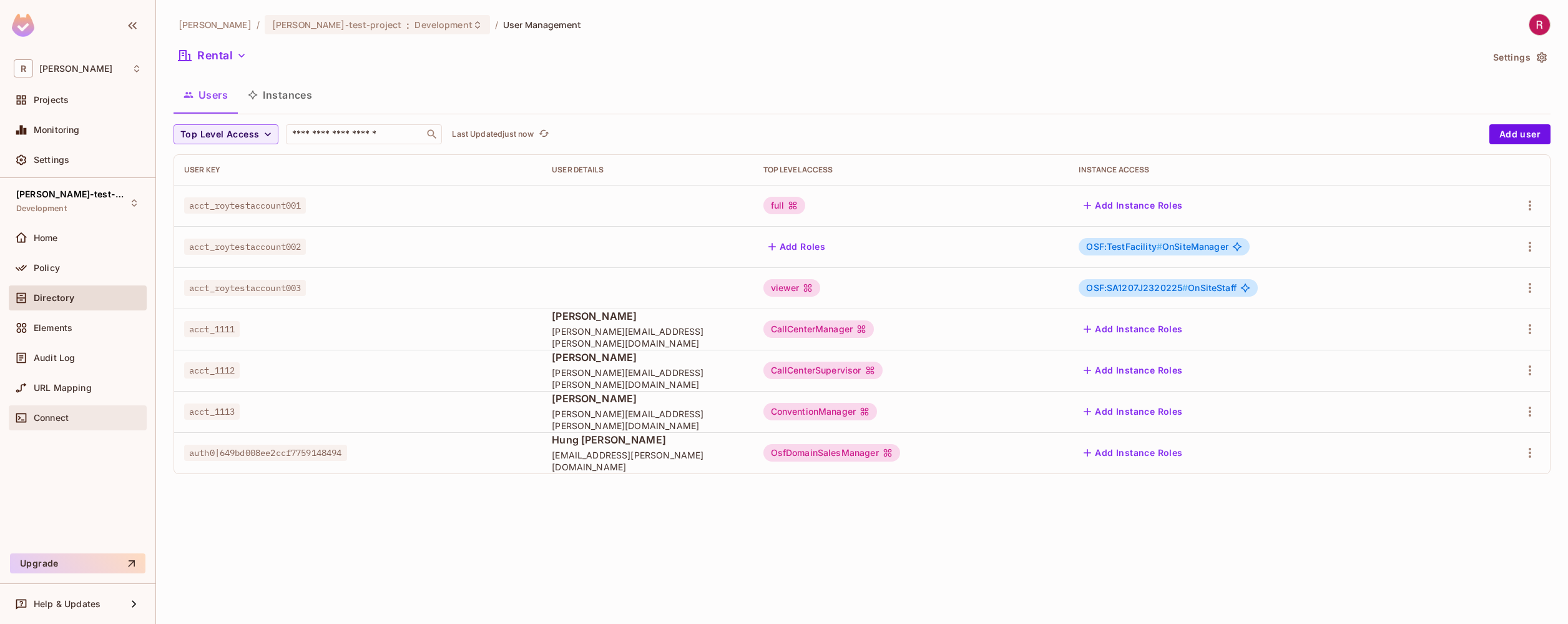
click at [73, 420] on div "Connect" at bounding box center [87, 418] width 108 height 10
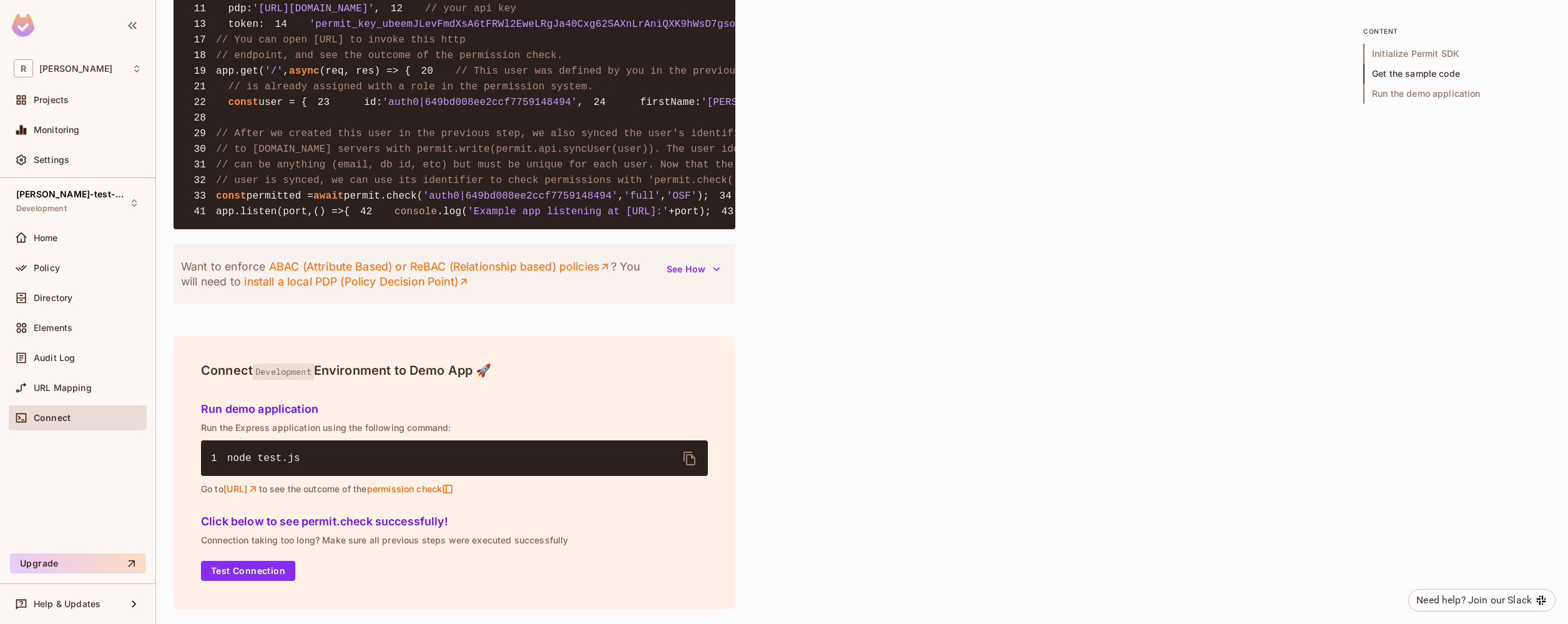
scroll to position [1125, 0]
drag, startPoint x: 365, startPoint y: 367, endPoint x: 506, endPoint y: 420, distance: 150.6
click at [506, 229] on pre "1 const { Permit } = require ( 'permitio' ); 2 3 const express = require ( 'exp…" at bounding box center [455, 70] width 562 height 316
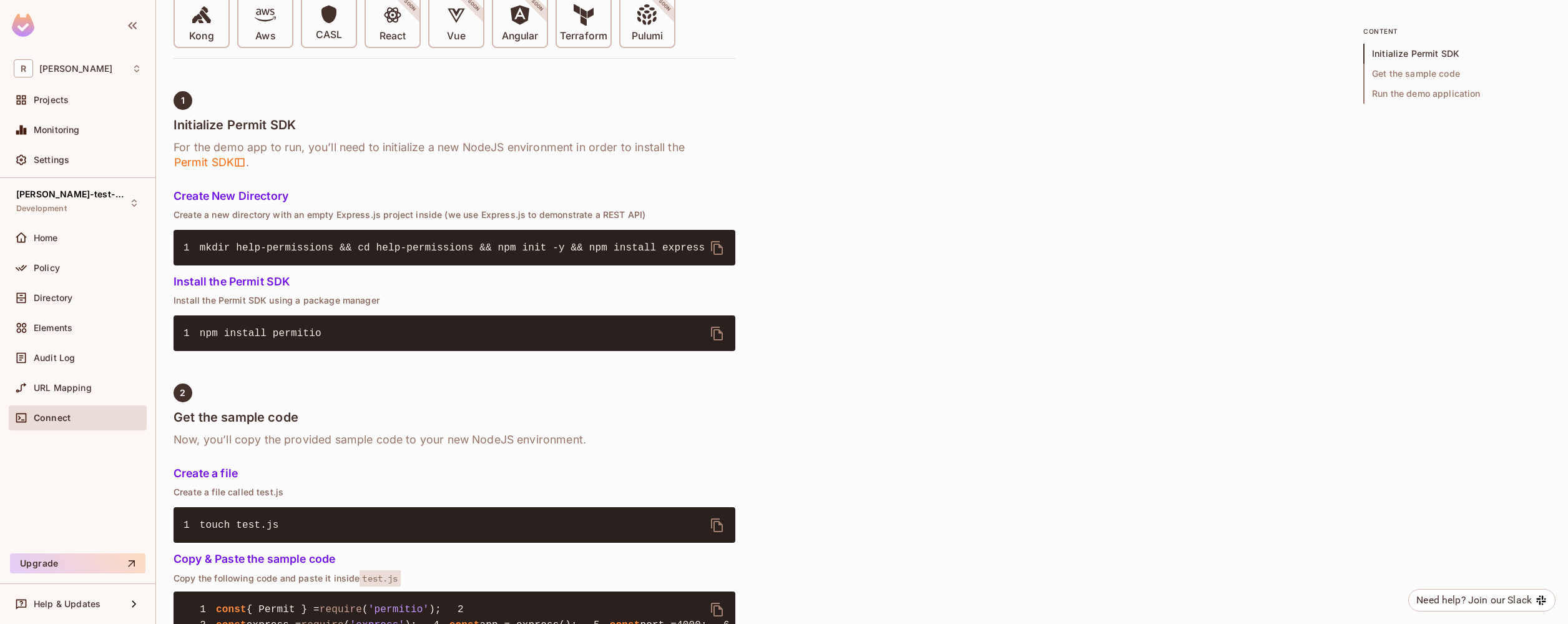
scroll to position [105, 0]
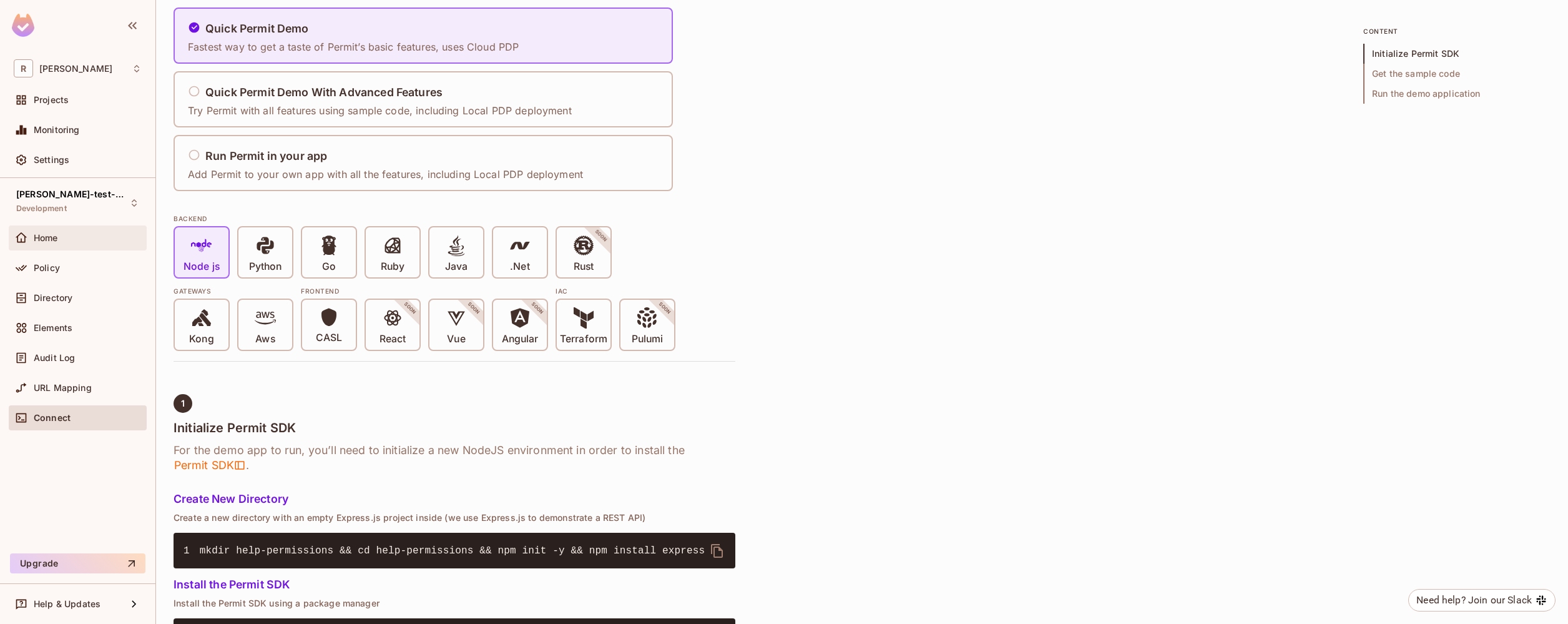
click at [60, 238] on div "Home" at bounding box center [87, 238] width 108 height 10
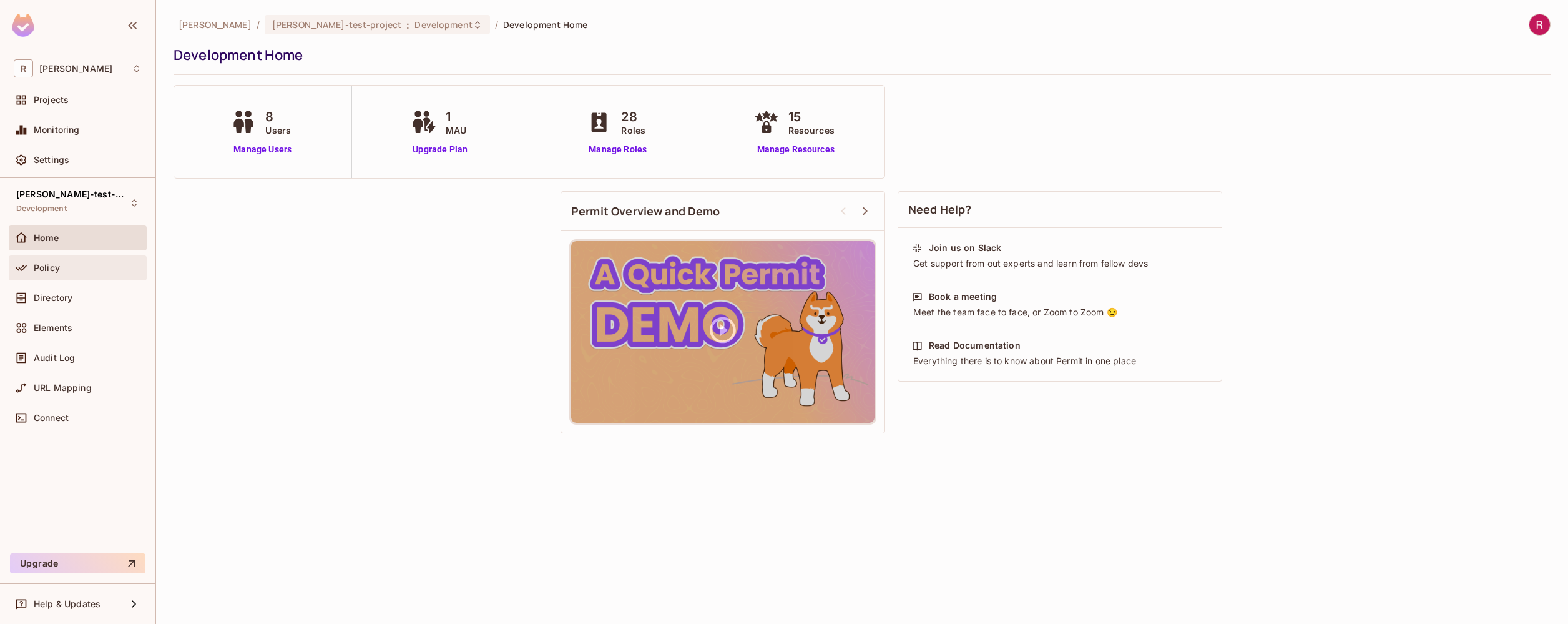
click at [62, 268] on div "Policy" at bounding box center [87, 268] width 108 height 10
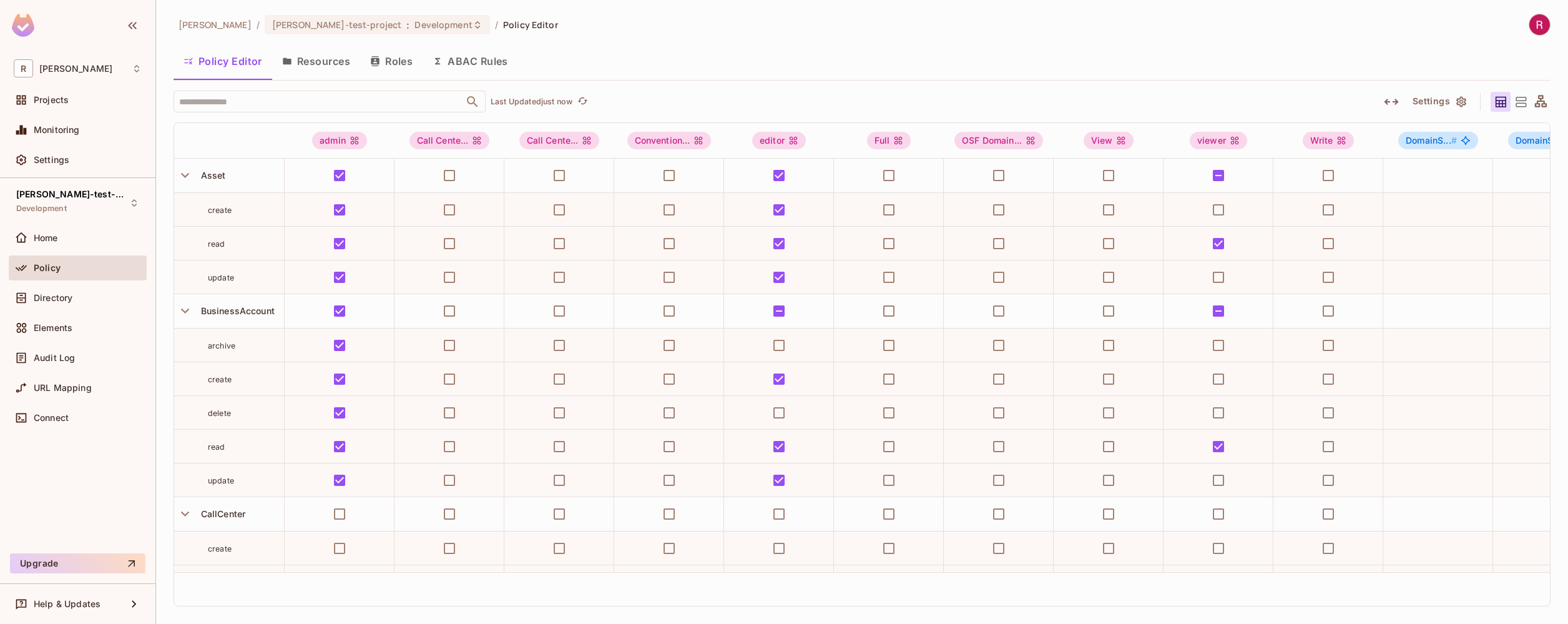
click at [340, 73] on button "Resources" at bounding box center [316, 61] width 88 height 32
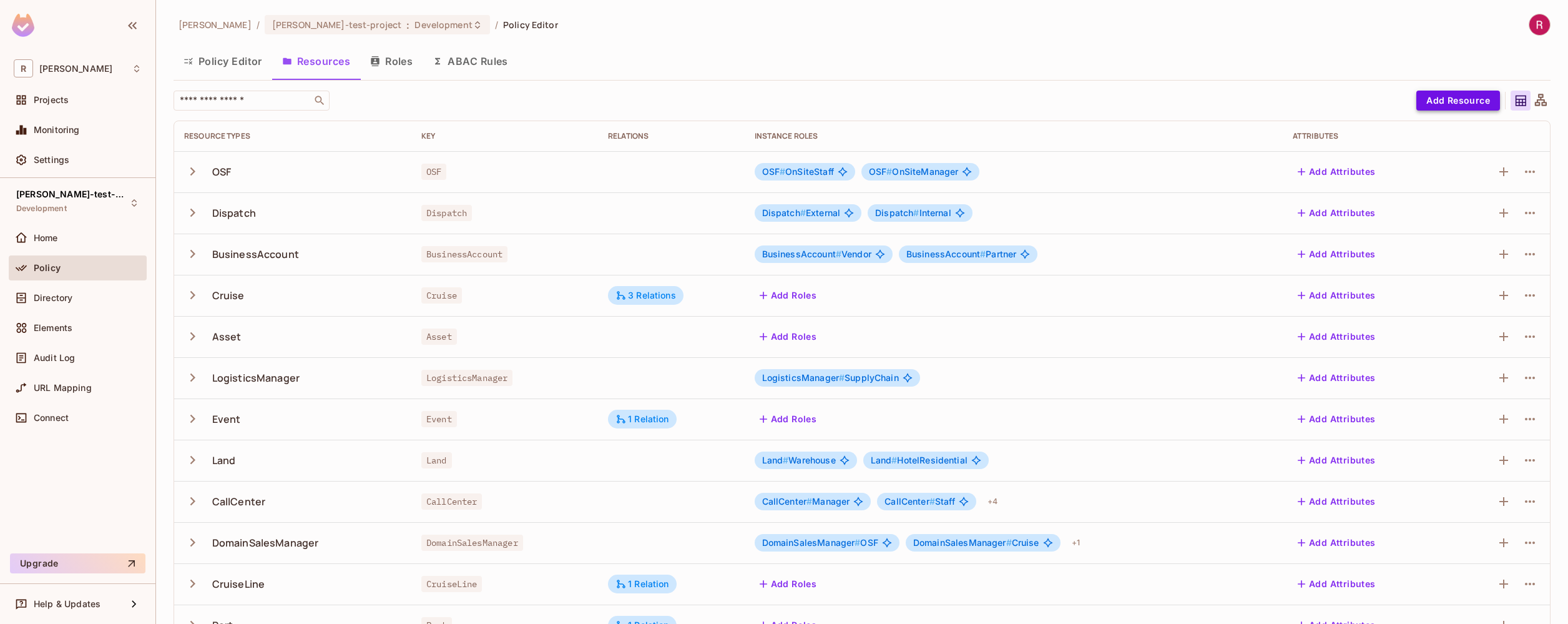
click at [1471, 99] on button "Add Resource" at bounding box center [1458, 100] width 84 height 20
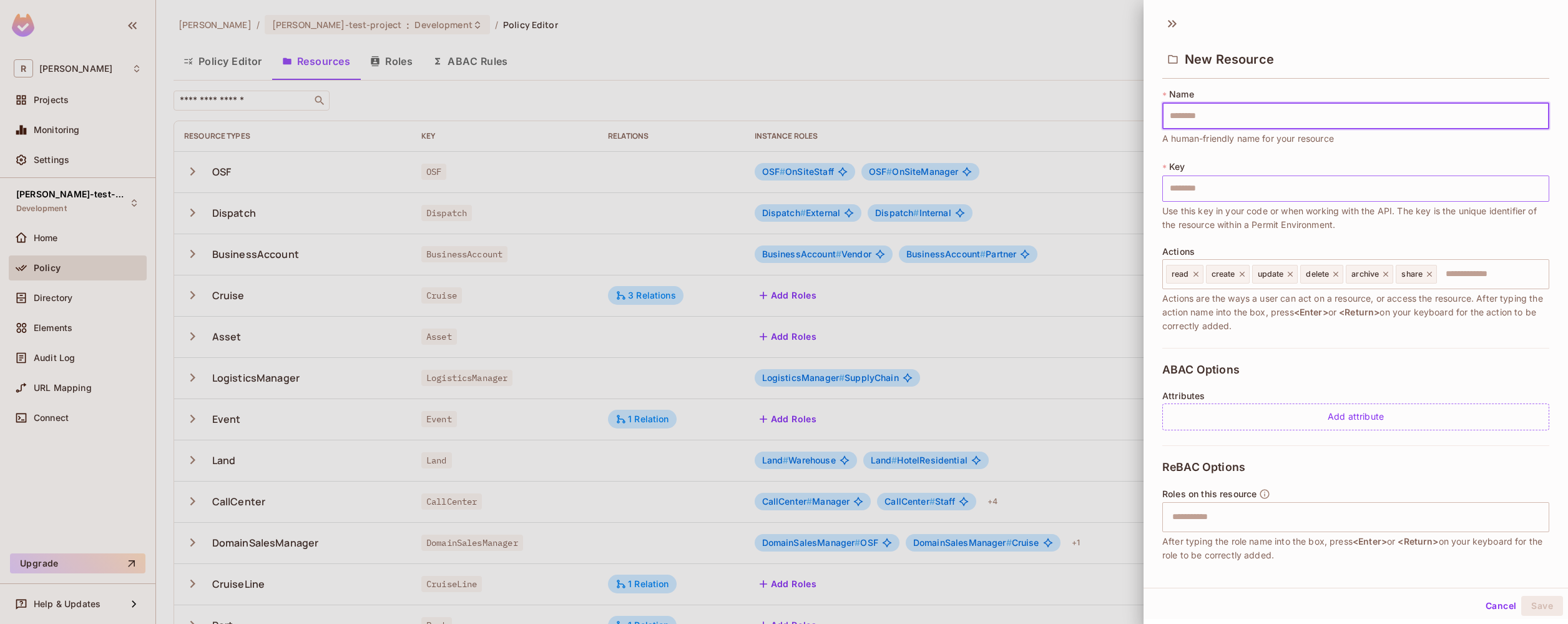
click at [1230, 193] on input "text" at bounding box center [1355, 188] width 387 height 26
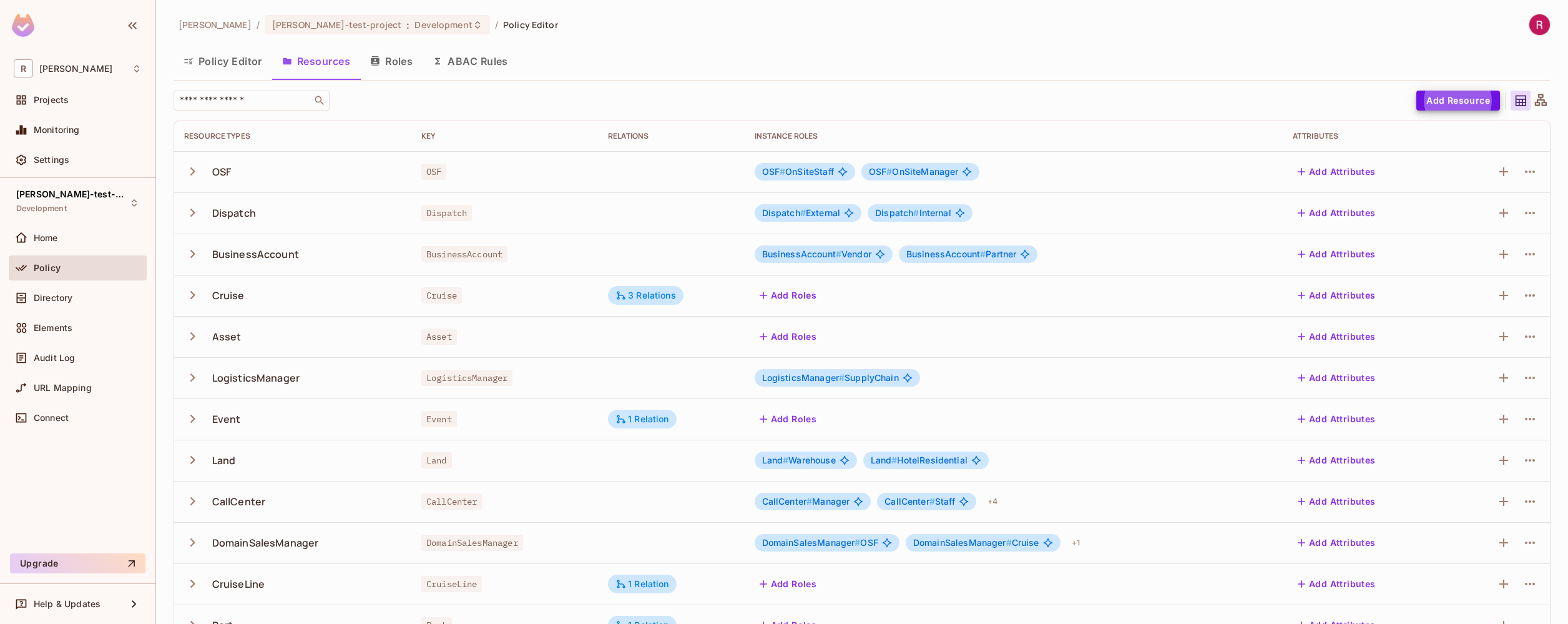
click at [196, 414] on icon "button" at bounding box center [193, 419] width 17 height 17
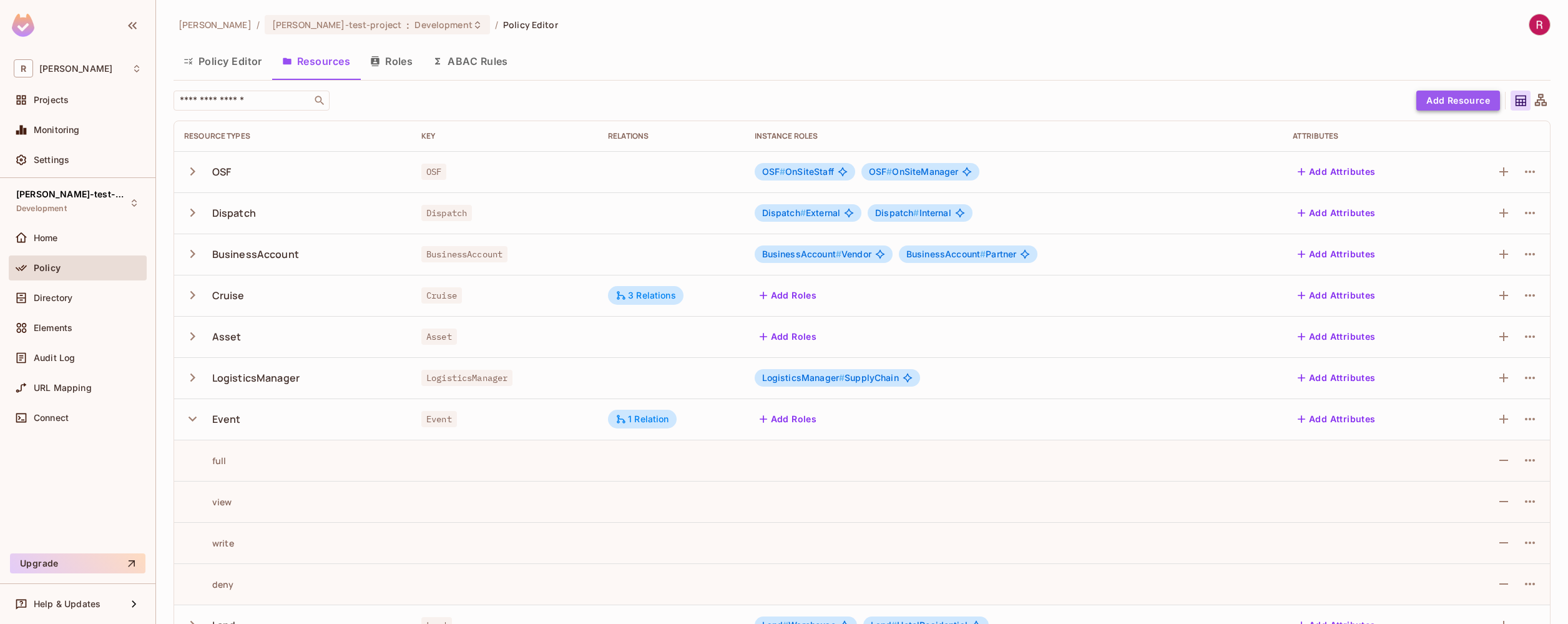
click at [1452, 100] on button "Add Resource" at bounding box center [1458, 100] width 84 height 20
